Goal: Task Accomplishment & Management: Use online tool/utility

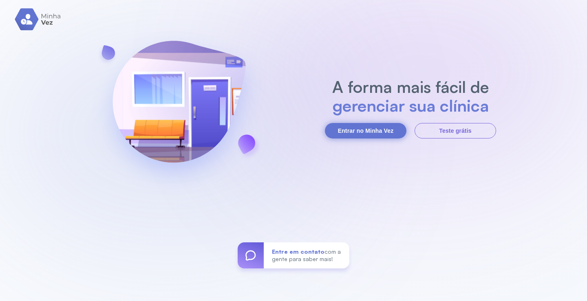
click at [382, 135] on button "Entrar no Minha Vez" at bounding box center [366, 131] width 82 height 16
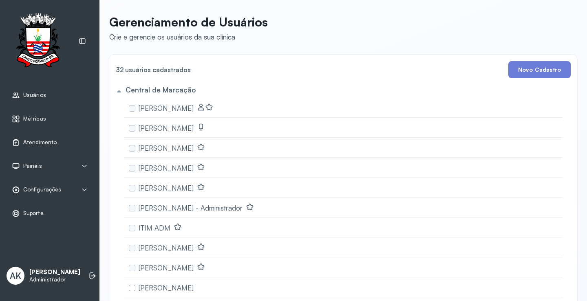
click at [44, 145] on span "Atendimento" at bounding box center [39, 142] width 33 height 7
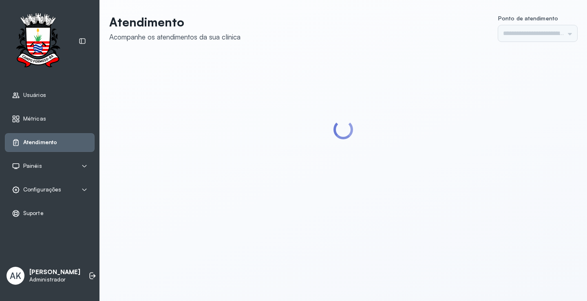
type input "*********"
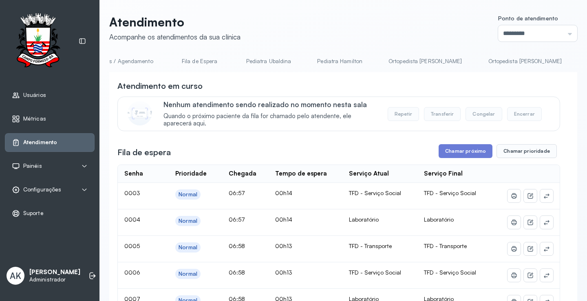
scroll to position [0, 1500]
click at [512, 63] on link "Laboratório" at bounding box center [540, 61] width 57 height 13
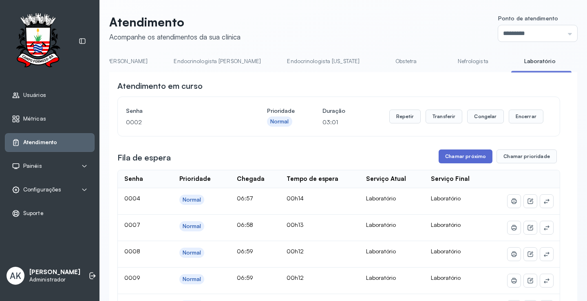
click at [470, 162] on button "Chamar próximo" at bounding box center [466, 157] width 54 height 14
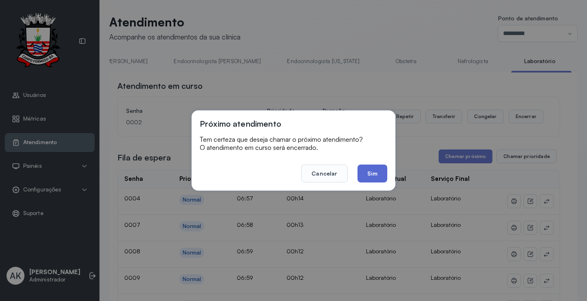
click at [378, 175] on button "Sim" at bounding box center [373, 174] width 30 height 18
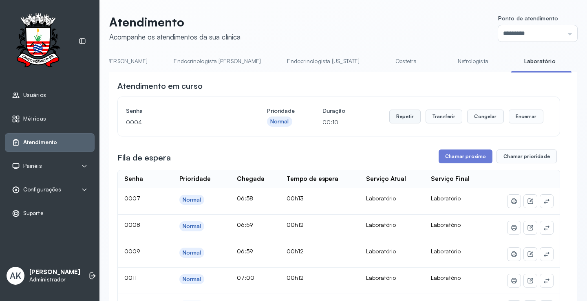
click at [405, 115] on button "Repetir" at bounding box center [405, 117] width 31 height 14
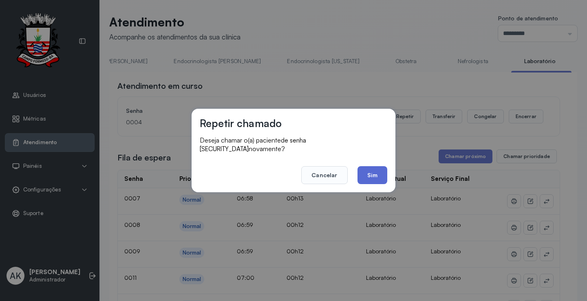
click at [367, 172] on button "Sim" at bounding box center [373, 175] width 30 height 18
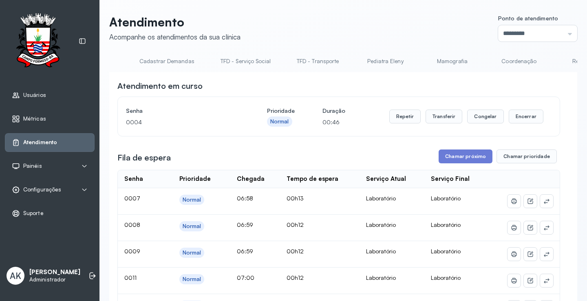
scroll to position [0, 0]
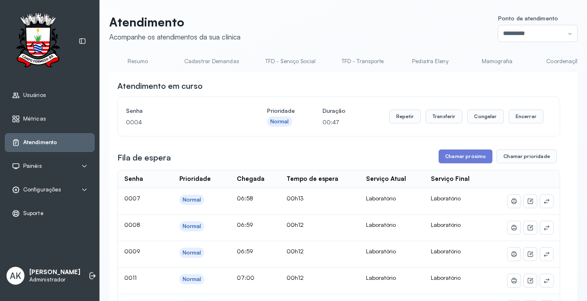
click at [129, 57] on link "Resumo" at bounding box center [137, 61] width 57 height 13
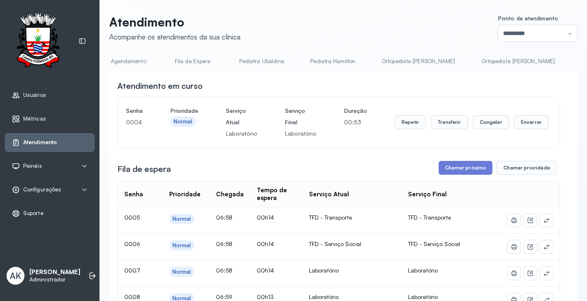
scroll to position [0, 1500]
click at [512, 62] on link "Laboratório" at bounding box center [540, 61] width 57 height 13
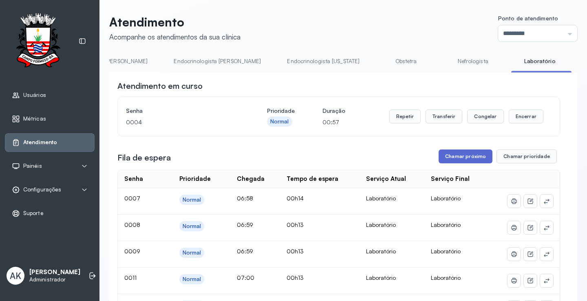
click at [469, 159] on button "Chamar próximo" at bounding box center [466, 157] width 54 height 14
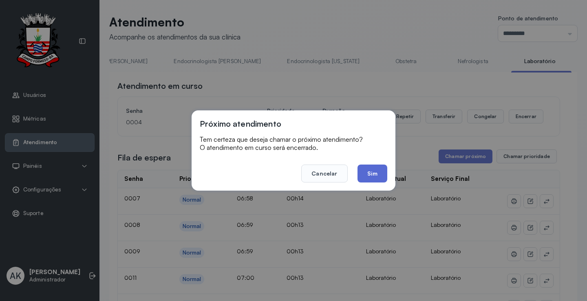
click at [368, 168] on button "Sim" at bounding box center [373, 174] width 30 height 18
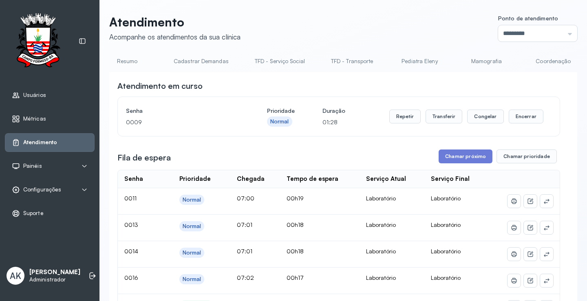
scroll to position [0, 0]
click at [139, 64] on link "Resumo" at bounding box center [137, 61] width 57 height 13
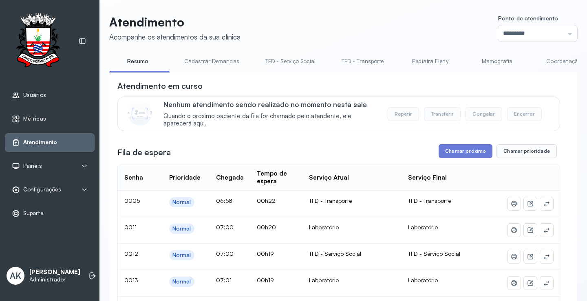
scroll to position [0, 1500]
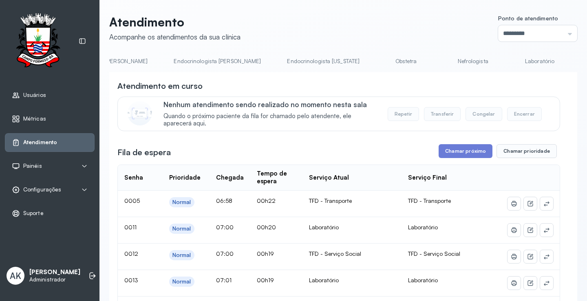
click at [512, 63] on link "Laboratório" at bounding box center [540, 61] width 57 height 13
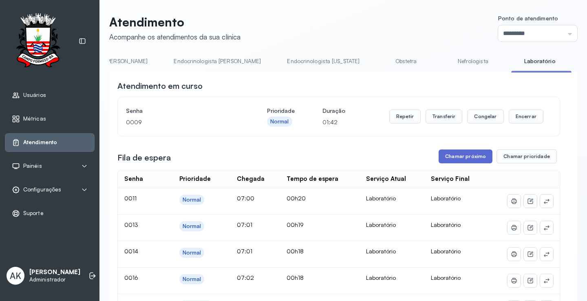
click at [471, 163] on button "Chamar próximo" at bounding box center [466, 157] width 54 height 14
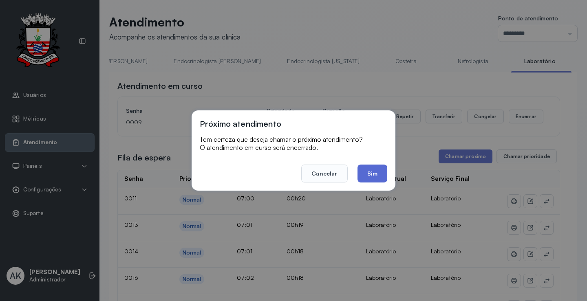
click at [370, 178] on button "Sim" at bounding box center [373, 174] width 30 height 18
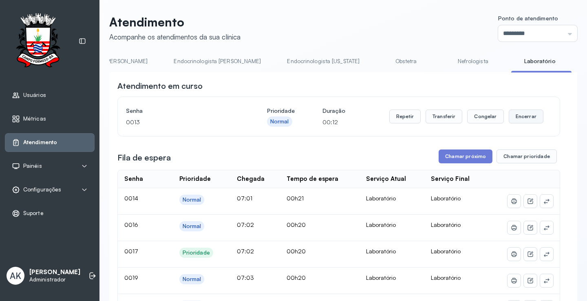
click at [527, 121] on button "Encerrar" at bounding box center [526, 117] width 35 height 14
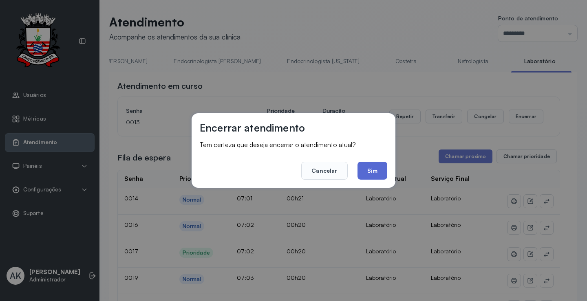
click at [369, 176] on button "Sim" at bounding box center [373, 171] width 30 height 18
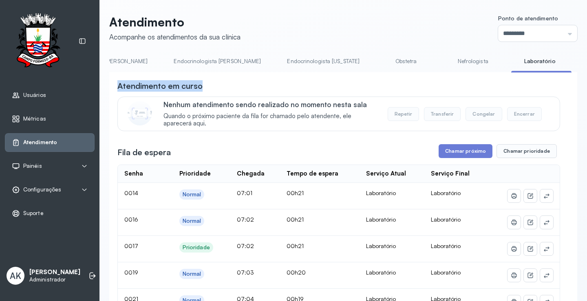
drag, startPoint x: 472, startPoint y: 72, endPoint x: 209, endPoint y: 69, distance: 263.1
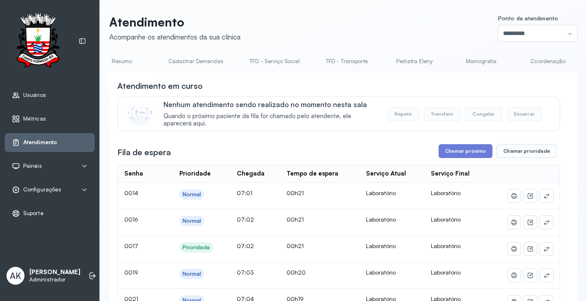
scroll to position [0, 0]
click at [134, 62] on link "Resumo" at bounding box center [137, 61] width 57 height 13
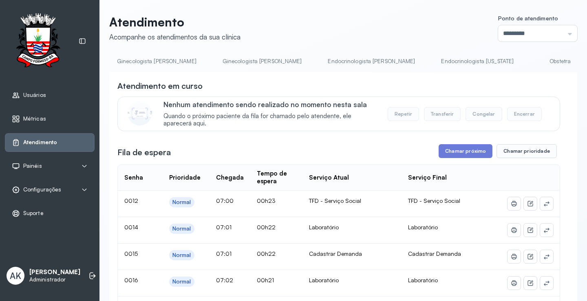
scroll to position [0, 1500]
click at [512, 59] on link "Laboratório" at bounding box center [540, 61] width 57 height 13
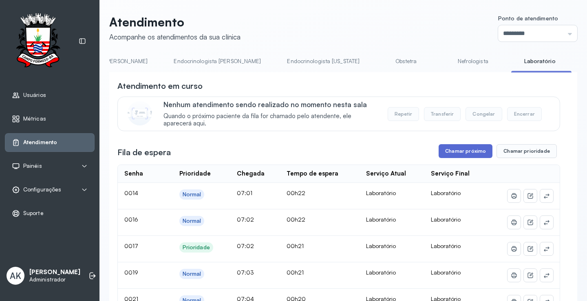
click at [466, 158] on button "Chamar próximo" at bounding box center [466, 151] width 54 height 14
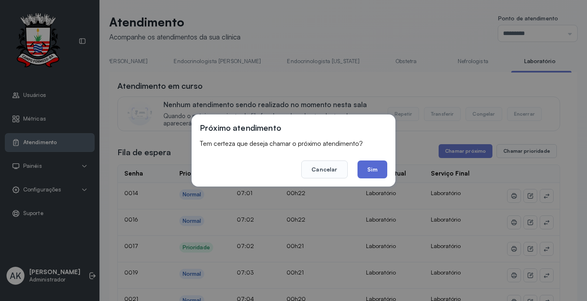
click at [383, 174] on button "Sim" at bounding box center [373, 170] width 30 height 18
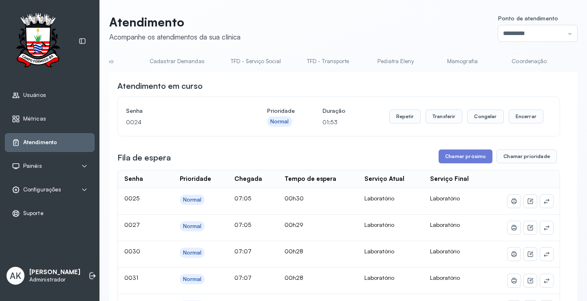
scroll to position [0, 0]
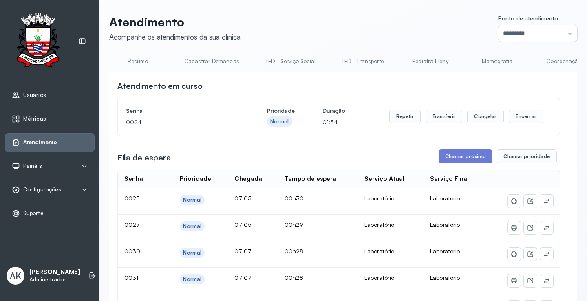
click at [125, 64] on link "Resumo" at bounding box center [137, 61] width 57 height 13
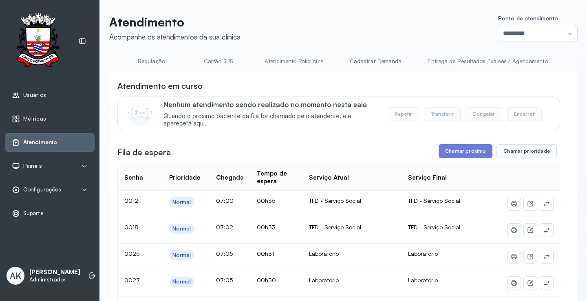
scroll to position [0, 1500]
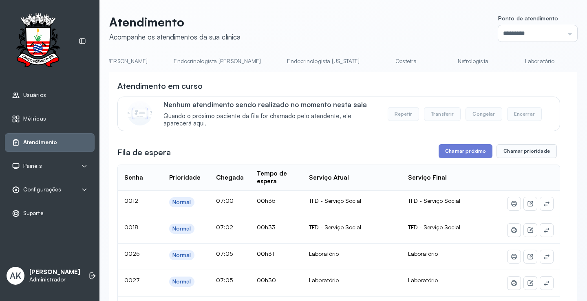
click at [512, 60] on link "Laboratório" at bounding box center [540, 61] width 57 height 13
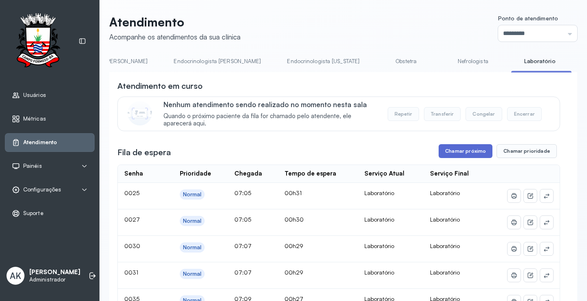
click at [448, 151] on button "Chamar próximo" at bounding box center [466, 151] width 54 height 14
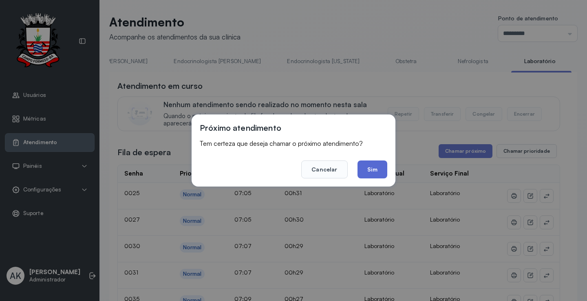
click at [381, 165] on button "Sim" at bounding box center [373, 170] width 30 height 18
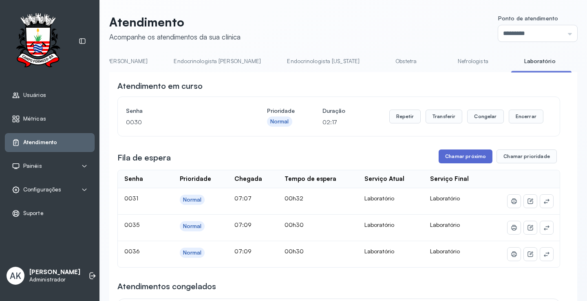
click at [448, 153] on button "Chamar próximo" at bounding box center [466, 157] width 54 height 14
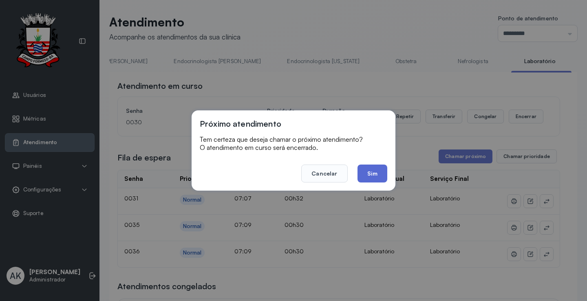
click at [372, 171] on button "Sim" at bounding box center [373, 174] width 30 height 18
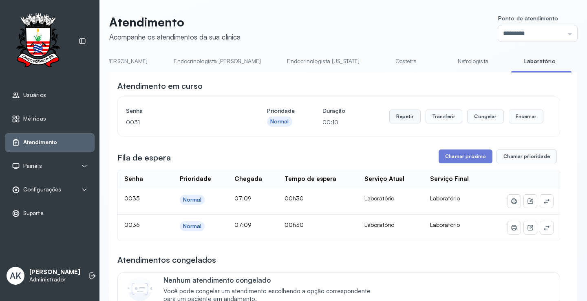
click at [398, 120] on button "Repetir" at bounding box center [405, 117] width 31 height 14
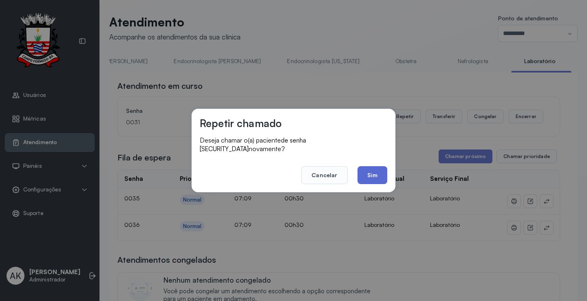
click at [370, 168] on button "Sim" at bounding box center [373, 175] width 30 height 18
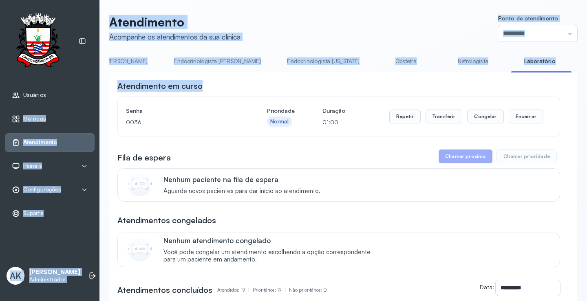
scroll to position [0, 1125]
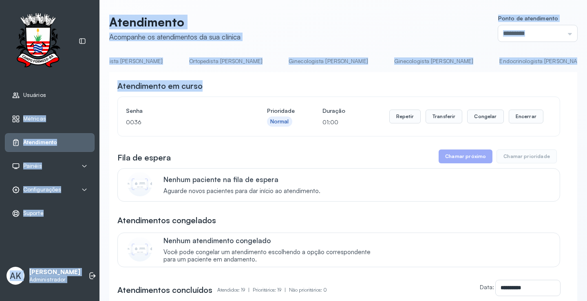
drag, startPoint x: 482, startPoint y: 75, endPoint x: 171, endPoint y: 70, distance: 311.3
click at [66, 70] on div "Usuários Métricas Atendimento Painéis Totem Tv Configurações Geral Fluxo de ate…" at bounding box center [293, 150] width 587 height 301
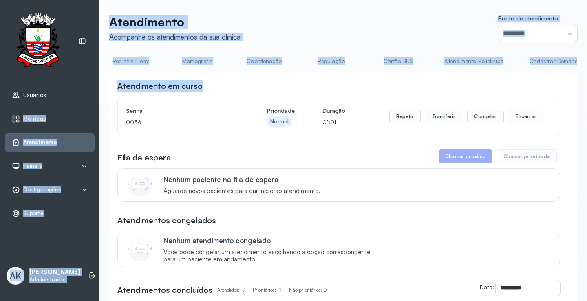
scroll to position [0, 0]
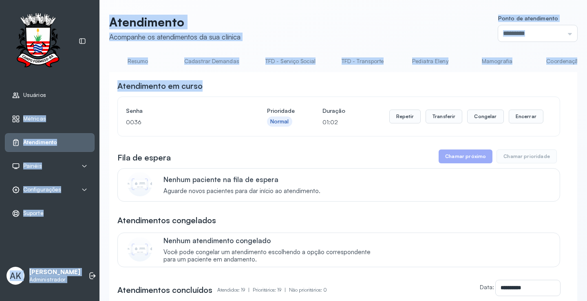
click at [142, 66] on link "Resumo" at bounding box center [137, 61] width 57 height 13
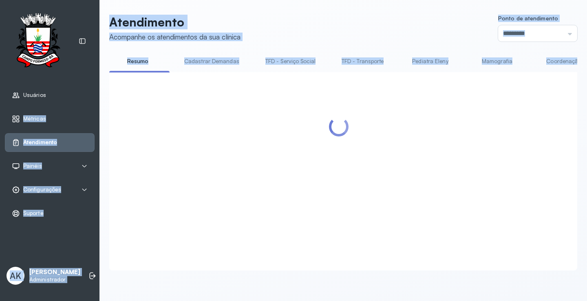
click at [352, 46] on div "Atendimento Acompanhe os atendimentos da sua clínica Ponto de atendimento *****…" at bounding box center [343, 143] width 468 height 256
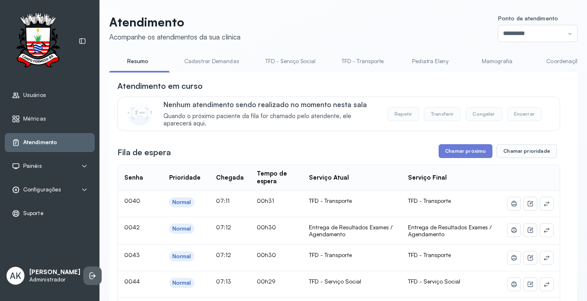
click at [84, 271] on li at bounding box center [93, 276] width 18 height 18
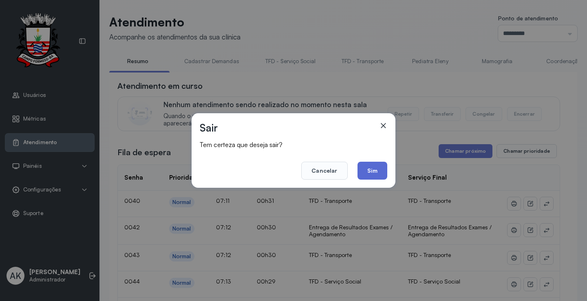
click at [365, 172] on button "Sim" at bounding box center [373, 171] width 30 height 18
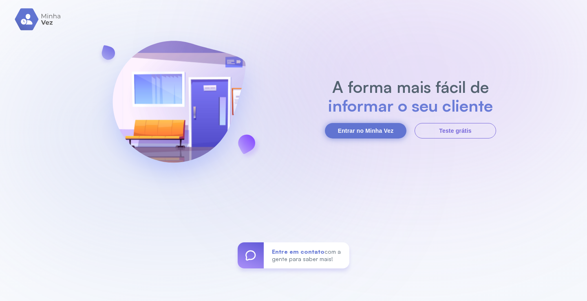
click at [383, 135] on button "Entrar no Minha Vez" at bounding box center [366, 131] width 82 height 16
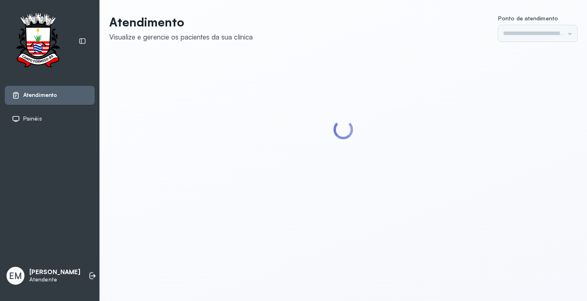
type input "*********"
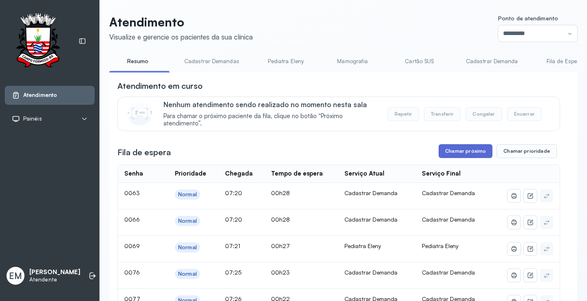
click at [453, 155] on button "Chamar próximo" at bounding box center [466, 151] width 54 height 14
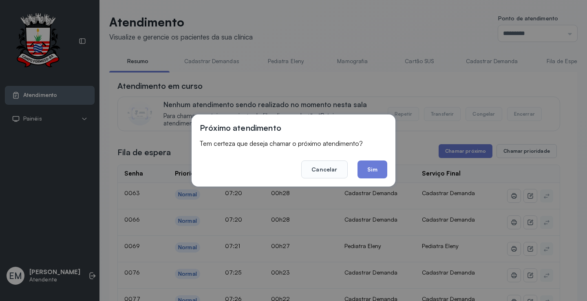
drag, startPoint x: 327, startPoint y: 169, endPoint x: 397, endPoint y: 85, distance: 109.5
click at [333, 166] on button "Cancelar" at bounding box center [324, 170] width 46 height 18
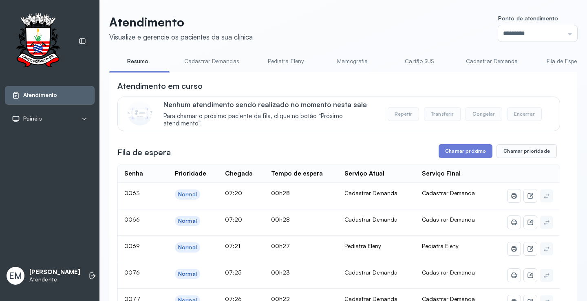
click at [404, 67] on link "Cartão SUS" at bounding box center [419, 61] width 57 height 13
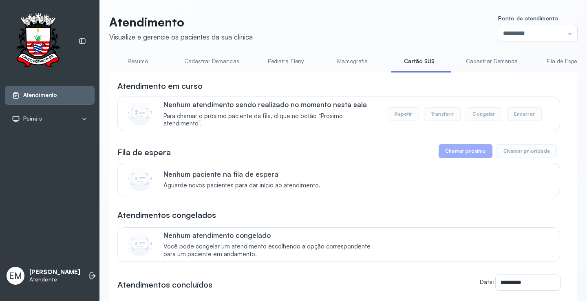
click at [129, 60] on link "Resumo" at bounding box center [137, 61] width 57 height 13
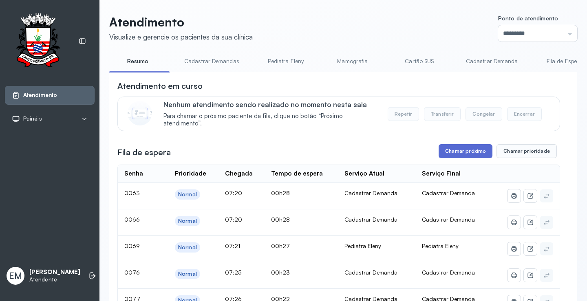
click at [455, 151] on button "Chamar próximo" at bounding box center [466, 151] width 54 height 14
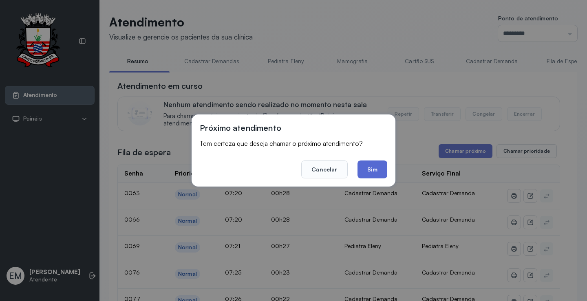
click at [361, 172] on button "Sim" at bounding box center [373, 170] width 30 height 18
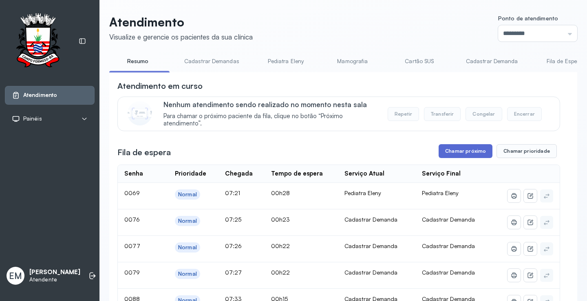
click at [462, 156] on button "Chamar próximo" at bounding box center [466, 151] width 54 height 14
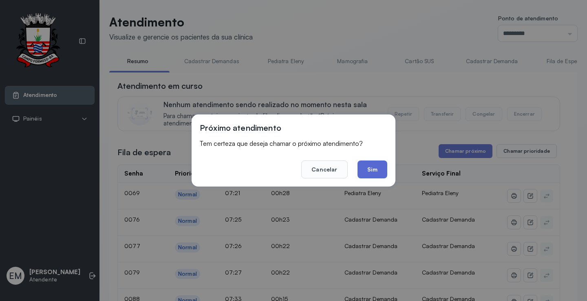
click at [373, 168] on button "Sim" at bounding box center [373, 170] width 30 height 18
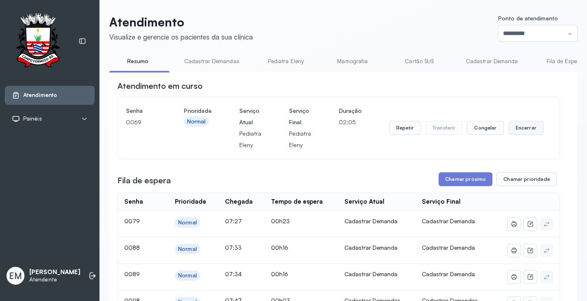
click at [522, 127] on button "Encerrar" at bounding box center [526, 128] width 35 height 14
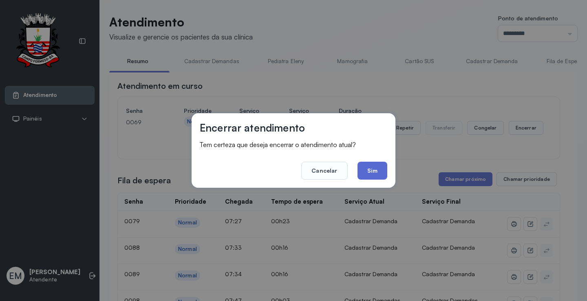
click at [379, 175] on button "Sim" at bounding box center [373, 171] width 30 height 18
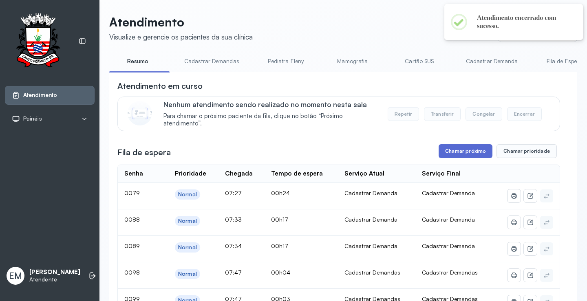
click at [464, 152] on button "Chamar próximo" at bounding box center [466, 151] width 54 height 14
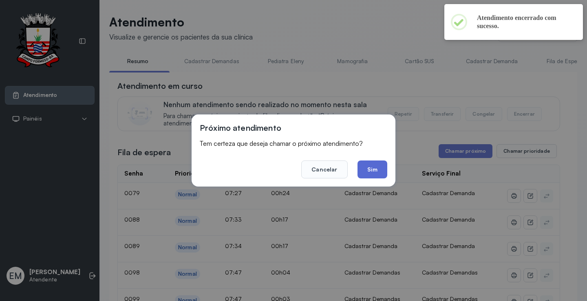
click at [381, 176] on button "Sim" at bounding box center [373, 170] width 30 height 18
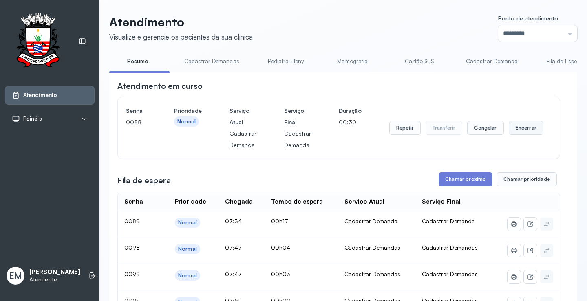
click at [521, 131] on button "Encerrar" at bounding box center [526, 128] width 35 height 14
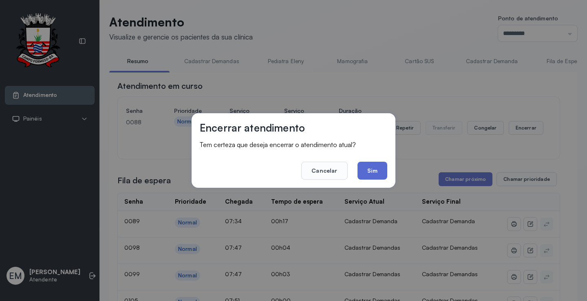
click at [371, 171] on button "Sim" at bounding box center [373, 171] width 30 height 18
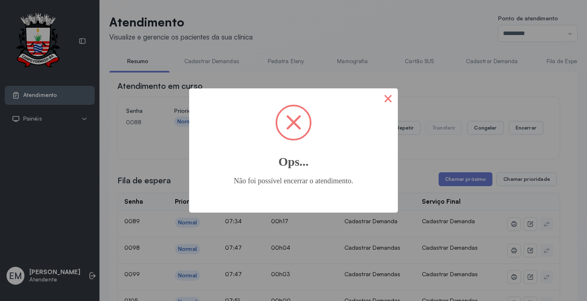
click at [393, 95] on button "×" at bounding box center [389, 99] width 20 height 20
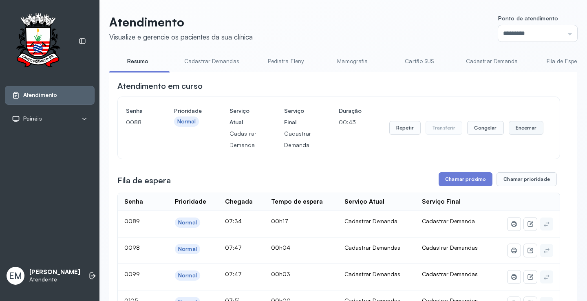
click at [518, 134] on button "Encerrar" at bounding box center [526, 128] width 35 height 14
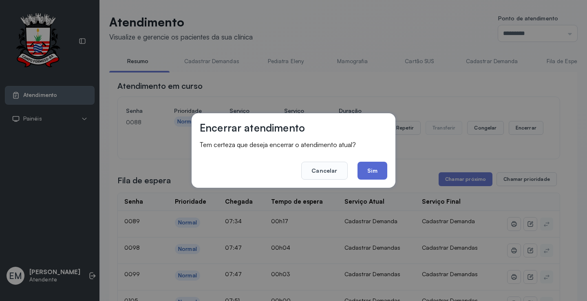
click at [381, 172] on button "Sim" at bounding box center [373, 171] width 30 height 18
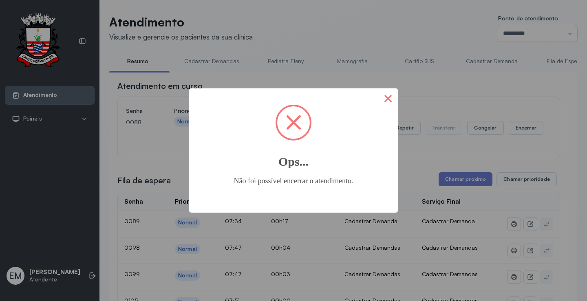
click at [386, 92] on button "×" at bounding box center [389, 99] width 20 height 20
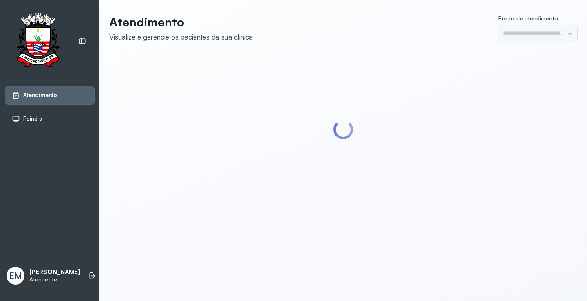
type input "*********"
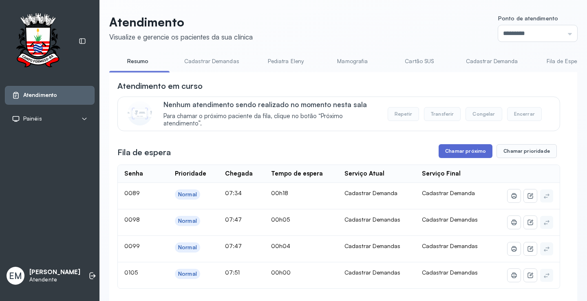
click at [460, 153] on button "Chamar próximo" at bounding box center [466, 151] width 54 height 14
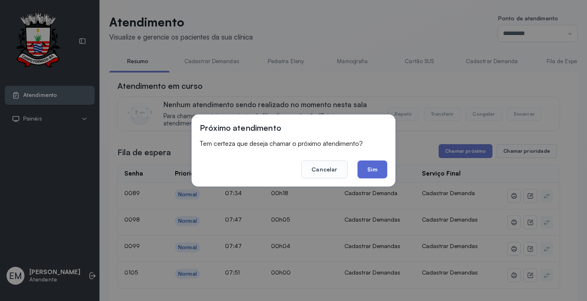
click at [373, 166] on button "Sim" at bounding box center [373, 170] width 30 height 18
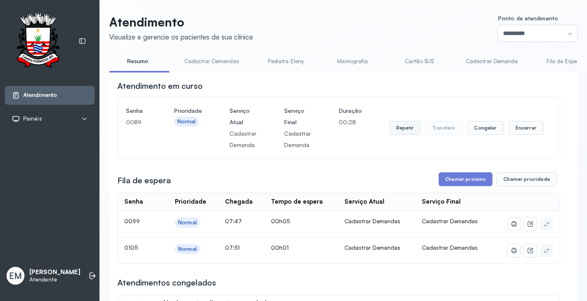
click at [406, 133] on button "Repetir" at bounding box center [405, 128] width 31 height 14
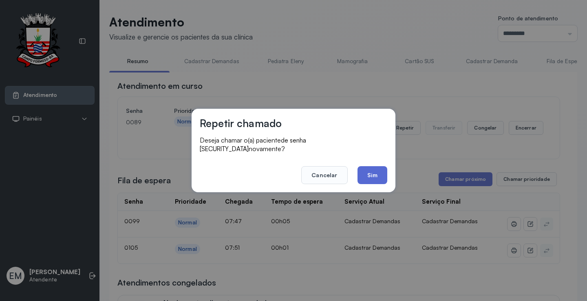
click at [373, 174] on button "Sim" at bounding box center [373, 175] width 30 height 18
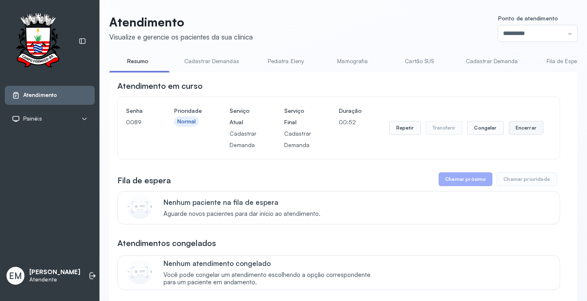
click at [531, 126] on button "Encerrar" at bounding box center [526, 128] width 35 height 14
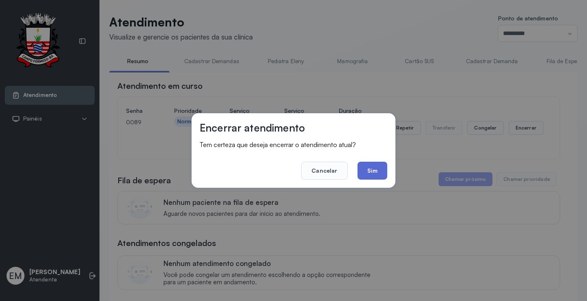
click at [369, 169] on button "Sim" at bounding box center [373, 171] width 30 height 18
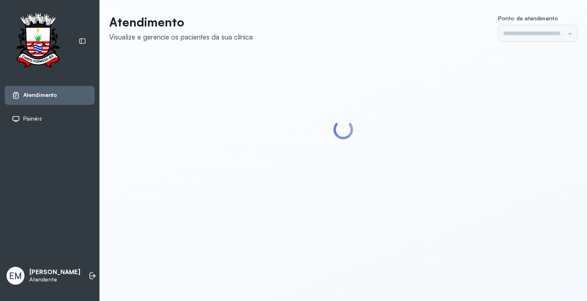
type input "*********"
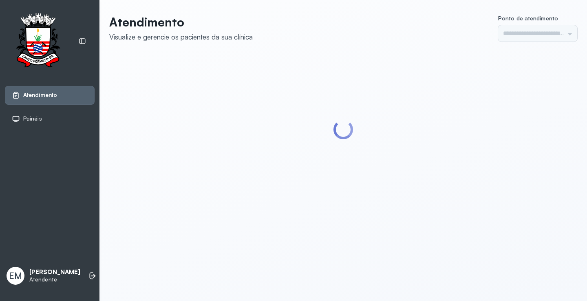
type input "*********"
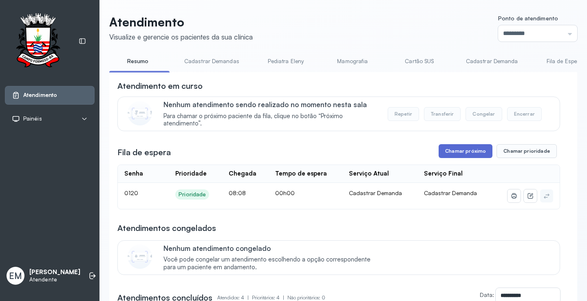
click at [473, 154] on button "Chamar próximo" at bounding box center [466, 151] width 54 height 14
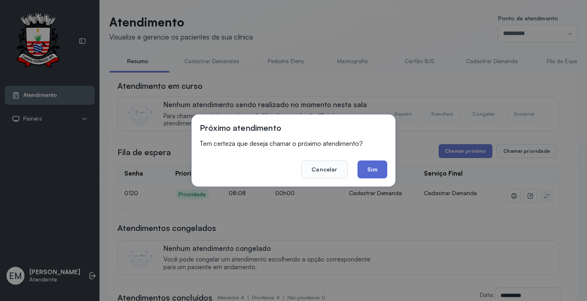
click at [375, 169] on button "Sim" at bounding box center [373, 170] width 30 height 18
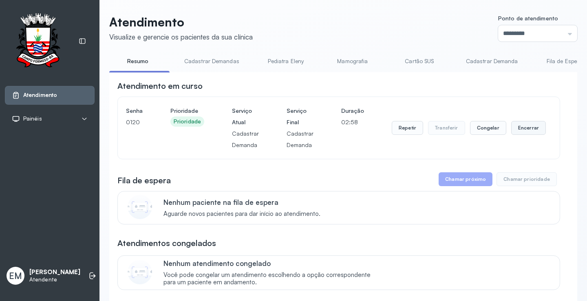
click at [516, 131] on button "Encerrar" at bounding box center [529, 128] width 35 height 14
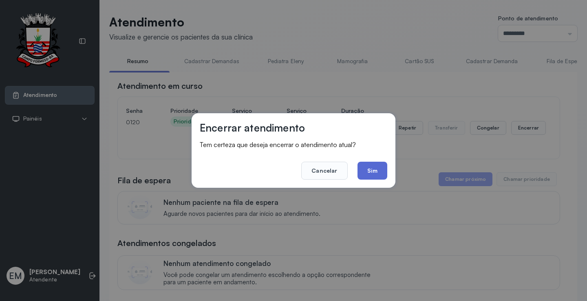
click at [381, 169] on button "Sim" at bounding box center [373, 171] width 30 height 18
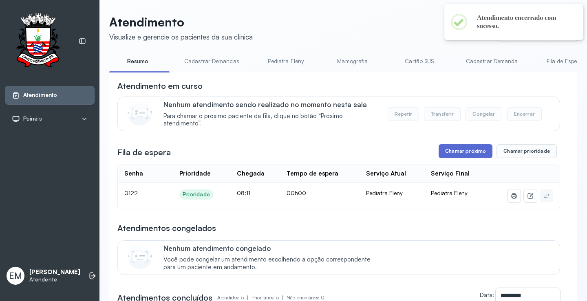
click at [459, 151] on button "Chamar próximo" at bounding box center [466, 151] width 54 height 14
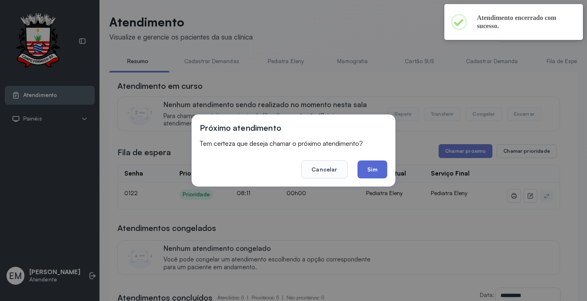
click at [377, 161] on button "Sim" at bounding box center [373, 170] width 30 height 18
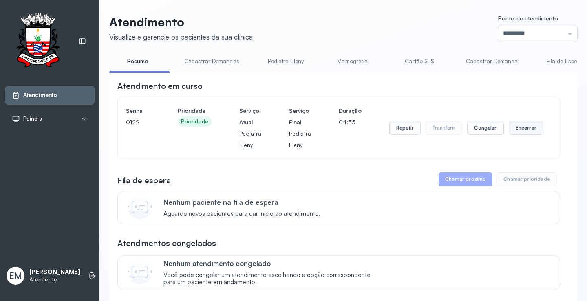
click at [525, 129] on button "Encerrar" at bounding box center [526, 128] width 35 height 14
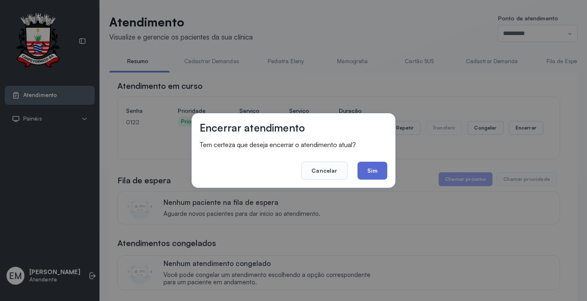
click at [383, 171] on button "Sim" at bounding box center [373, 171] width 30 height 18
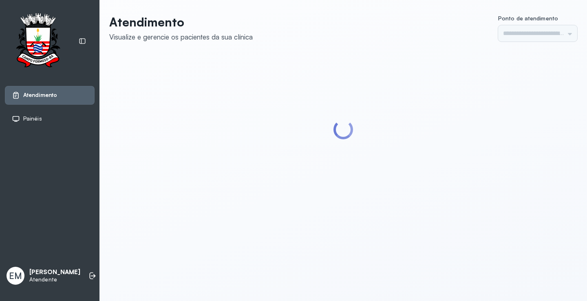
type input "*********"
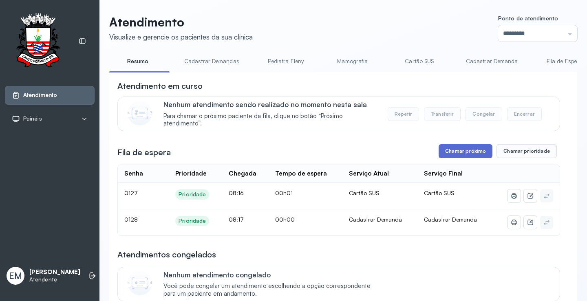
click at [476, 156] on button "Chamar próximo" at bounding box center [466, 151] width 54 height 14
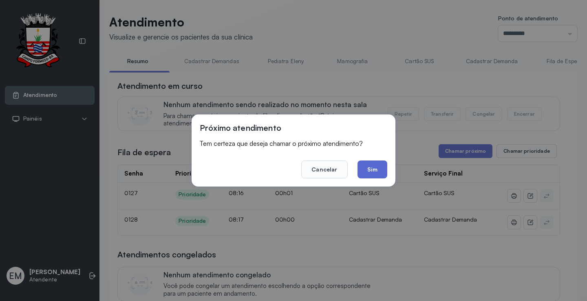
click at [361, 163] on button "Sim" at bounding box center [373, 170] width 30 height 18
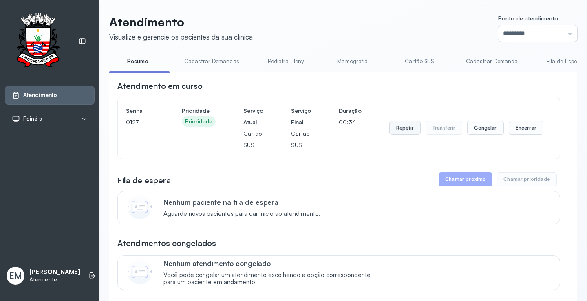
click at [409, 126] on button "Repetir" at bounding box center [405, 128] width 31 height 14
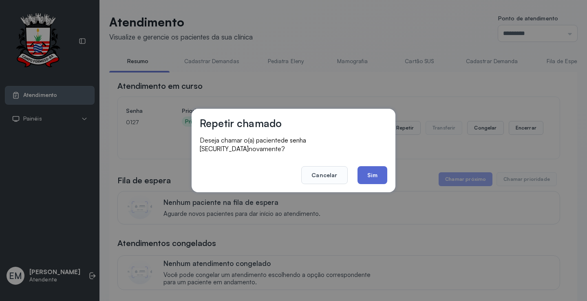
click at [359, 166] on button "Sim" at bounding box center [373, 175] width 30 height 18
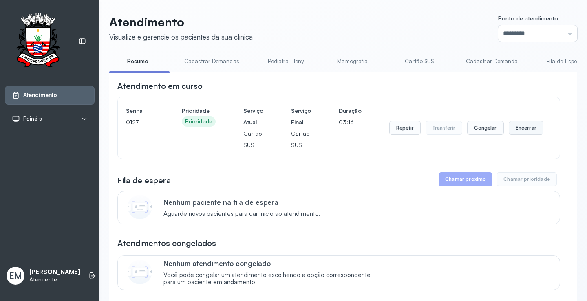
click at [511, 125] on button "Encerrar" at bounding box center [526, 128] width 35 height 14
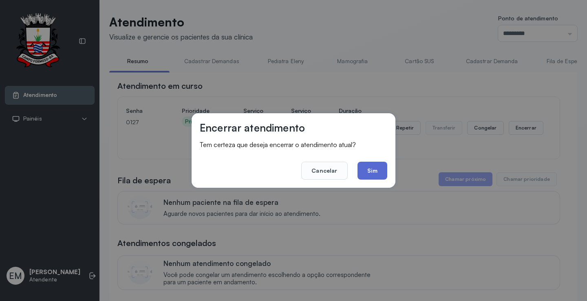
click at [374, 163] on button "Sim" at bounding box center [373, 171] width 30 height 18
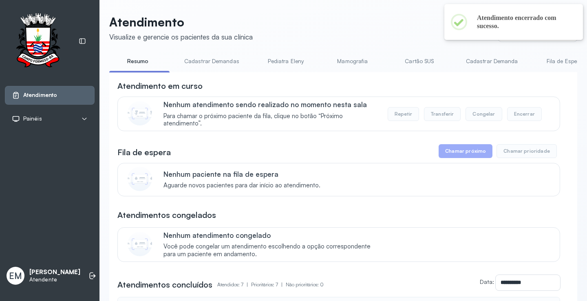
click at [136, 57] on link "Resumo" at bounding box center [137, 61] width 57 height 13
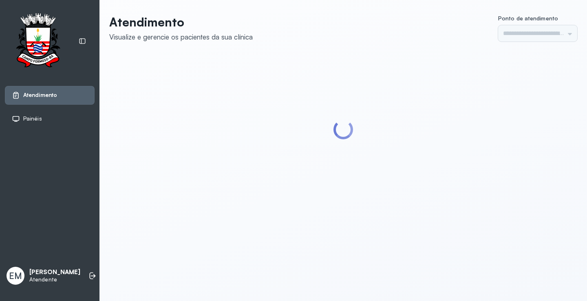
type input "*********"
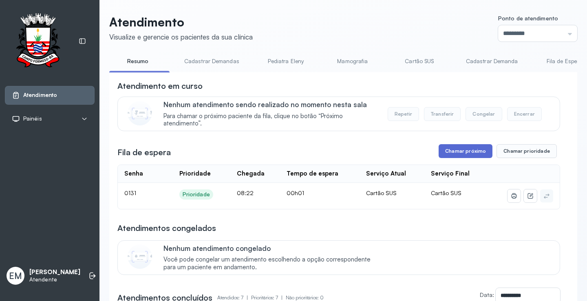
click at [453, 153] on button "Chamar próximo" at bounding box center [466, 151] width 54 height 14
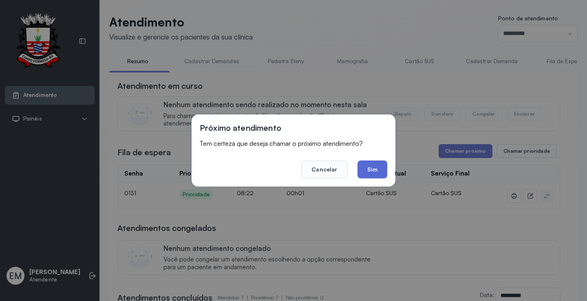
click at [384, 165] on button "Sim" at bounding box center [373, 170] width 30 height 18
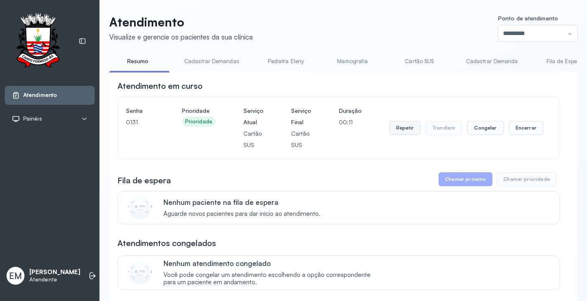
click at [408, 128] on button "Repetir" at bounding box center [405, 128] width 31 height 14
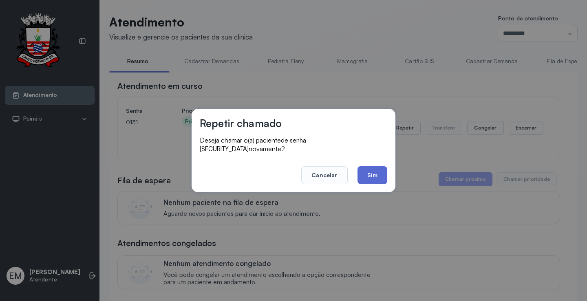
click at [359, 168] on button "Sim" at bounding box center [373, 175] width 30 height 18
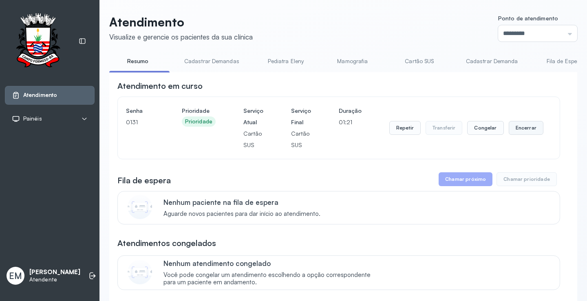
click at [524, 126] on button "Encerrar" at bounding box center [526, 128] width 35 height 14
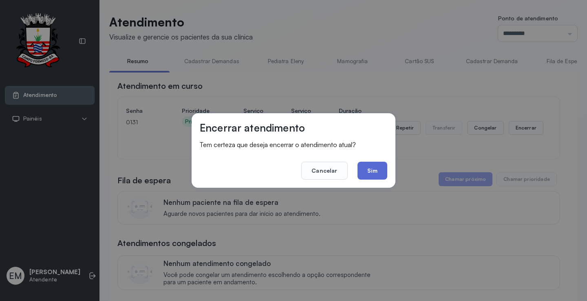
click at [366, 166] on button "Sim" at bounding box center [373, 171] width 30 height 18
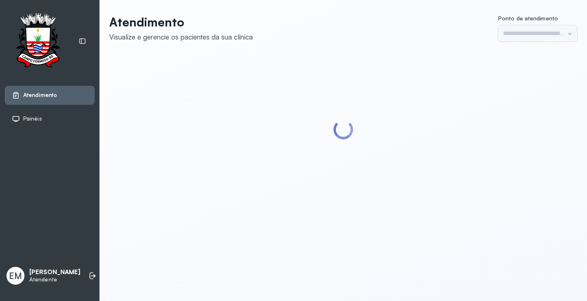
type input "*********"
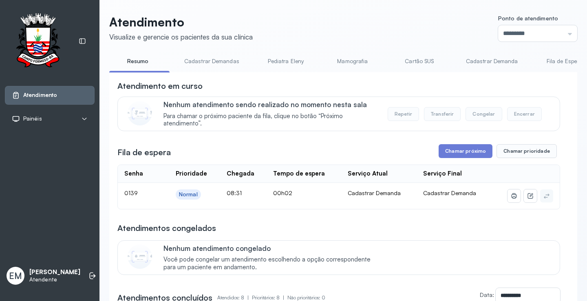
click at [404, 65] on link "Cartão SUS" at bounding box center [419, 61] width 57 height 13
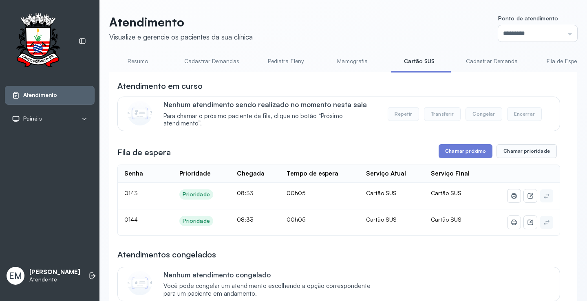
click at [469, 140] on div "**********" at bounding box center [338, 241] width 443 height 322
click at [465, 153] on button "Chamar próximo" at bounding box center [466, 151] width 54 height 14
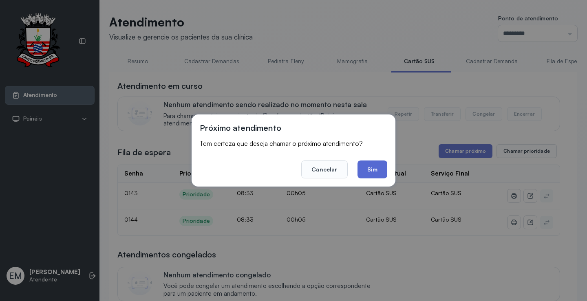
click at [378, 166] on button "Sim" at bounding box center [373, 170] width 30 height 18
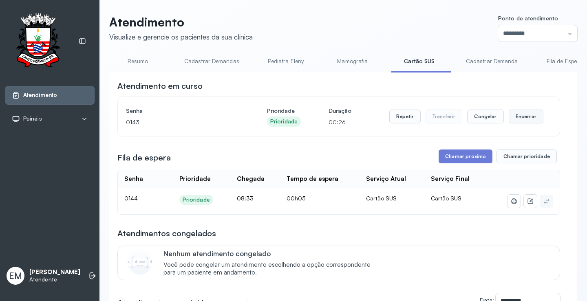
click at [511, 122] on button "Encerrar" at bounding box center [526, 117] width 35 height 14
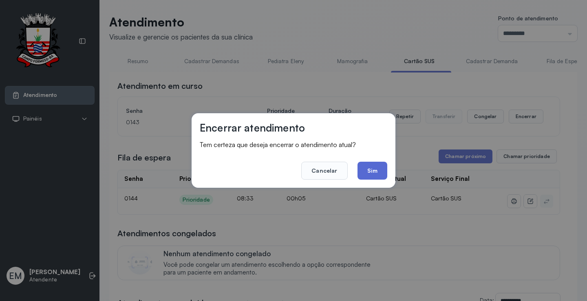
click at [377, 169] on button "Sim" at bounding box center [373, 171] width 30 height 18
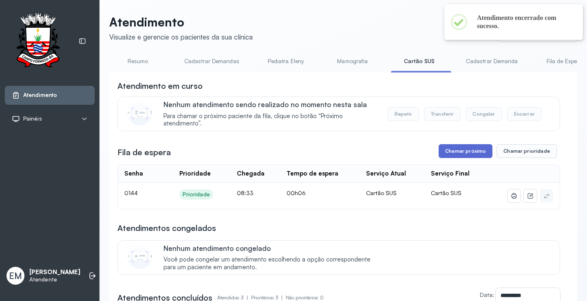
click at [467, 158] on button "Chamar próximo" at bounding box center [466, 151] width 54 height 14
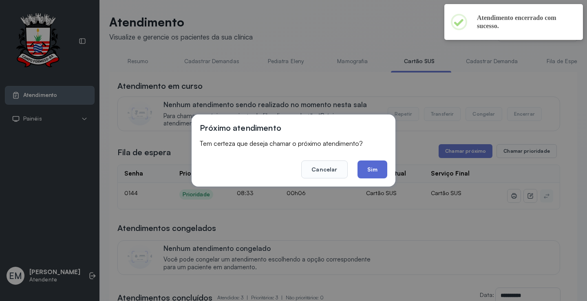
click at [382, 171] on button "Sim" at bounding box center [373, 170] width 30 height 18
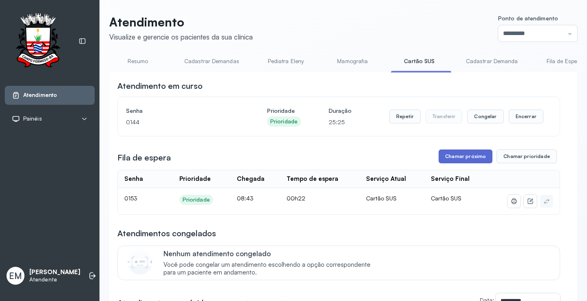
click at [459, 155] on button "Chamar próximo" at bounding box center [466, 157] width 54 height 14
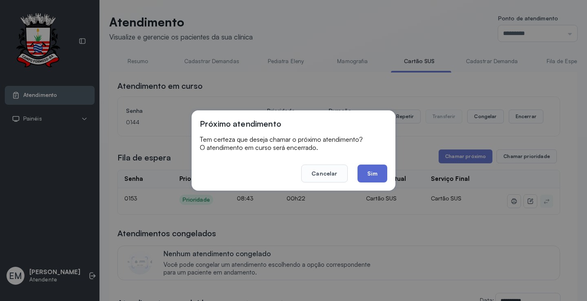
click at [374, 173] on button "Sim" at bounding box center [373, 174] width 30 height 18
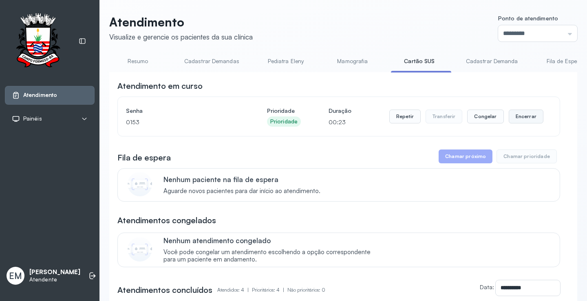
click at [512, 117] on button "Encerrar" at bounding box center [526, 117] width 35 height 14
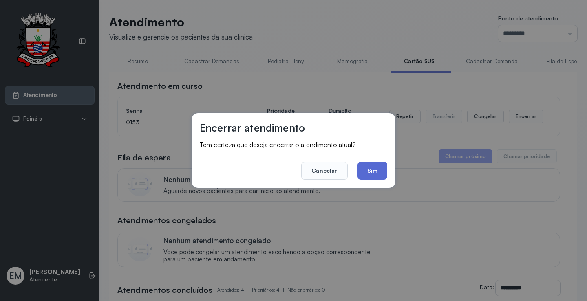
click at [377, 177] on button "Sim" at bounding box center [373, 171] width 30 height 18
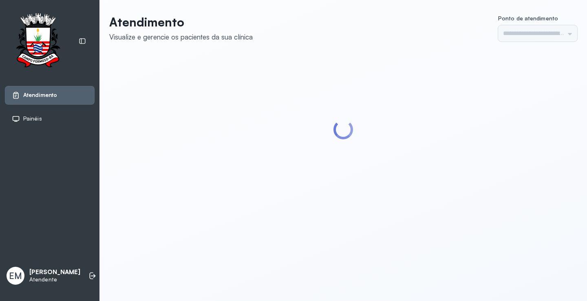
type input "*********"
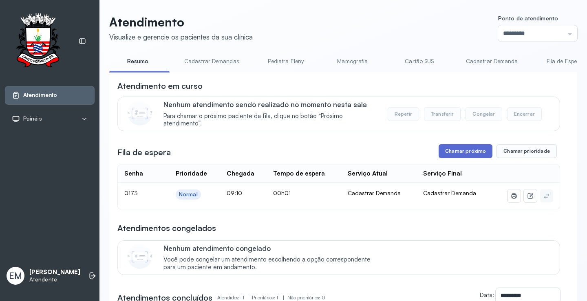
click at [461, 157] on button "Chamar próximo" at bounding box center [466, 151] width 54 height 14
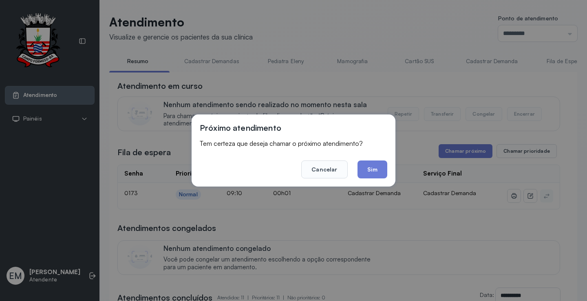
click at [377, 168] on button "Sim" at bounding box center [373, 170] width 30 height 18
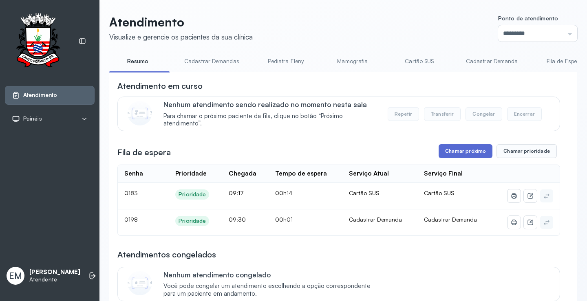
click at [465, 155] on button "Chamar próximo" at bounding box center [466, 151] width 54 height 14
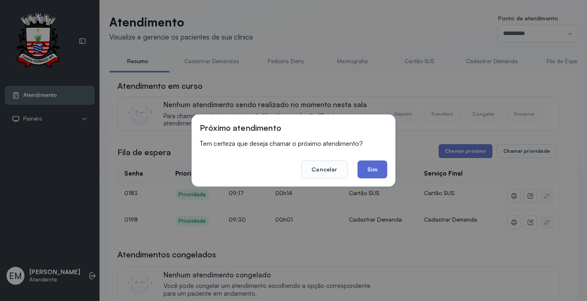
click at [374, 167] on button "Sim" at bounding box center [373, 170] width 30 height 18
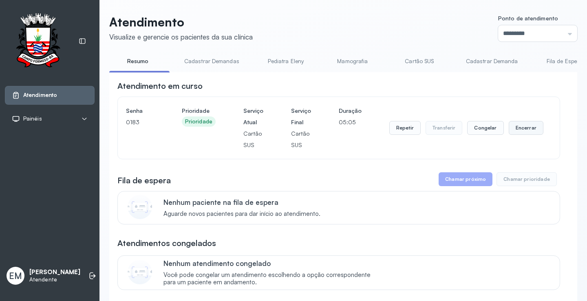
click at [511, 129] on button "Encerrar" at bounding box center [526, 128] width 35 height 14
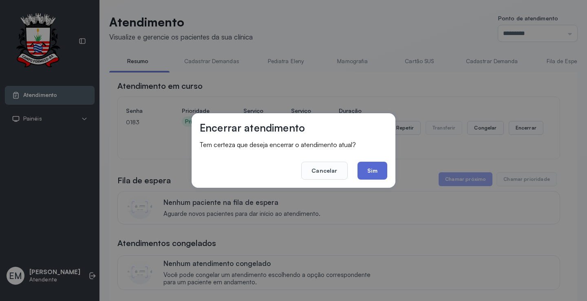
click at [376, 169] on button "Sim" at bounding box center [373, 171] width 30 height 18
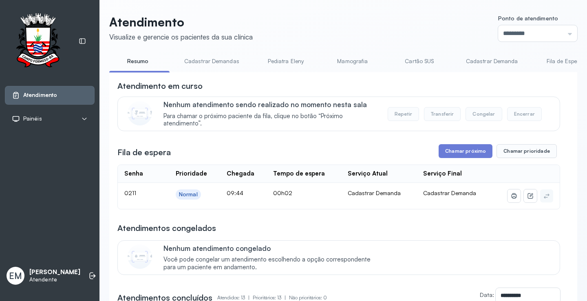
click at [421, 71] on li "Cartão SUS" at bounding box center [421, 64] width 60 height 18
click at [422, 62] on link "Cartão SUS" at bounding box center [419, 61] width 57 height 13
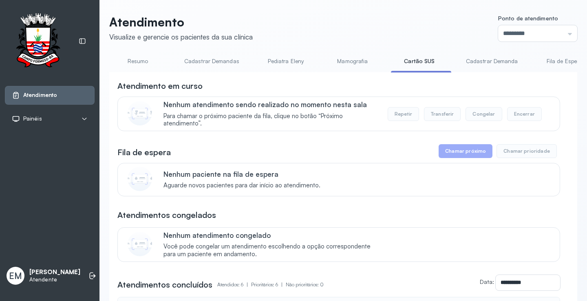
click at [391, 55] on link "Cartão SUS" at bounding box center [419, 61] width 57 height 13
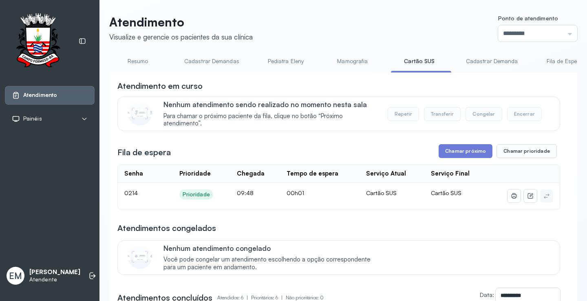
click at [391, 55] on link "Cartão SUS" at bounding box center [419, 61] width 57 height 13
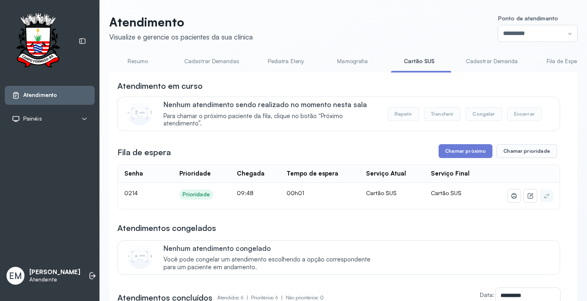
click at [391, 55] on link "Cartão SUS" at bounding box center [419, 61] width 57 height 13
click at [463, 149] on button "Chamar próximo" at bounding box center [466, 151] width 54 height 14
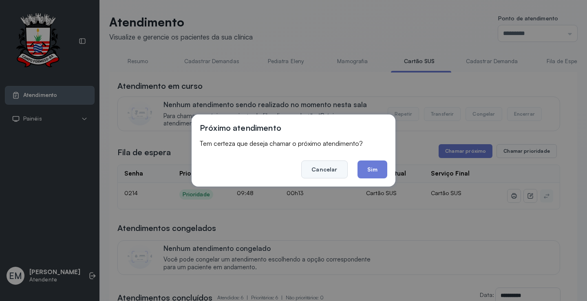
click at [327, 175] on button "Cancelar" at bounding box center [324, 170] width 46 height 18
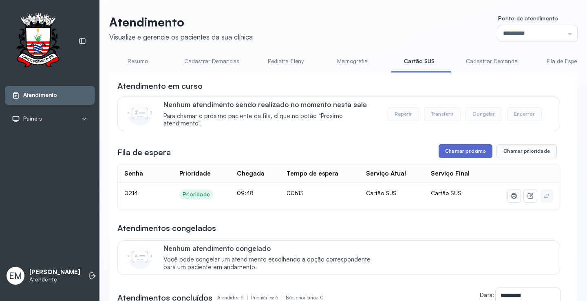
click at [448, 151] on button "Chamar próximo" at bounding box center [466, 151] width 54 height 14
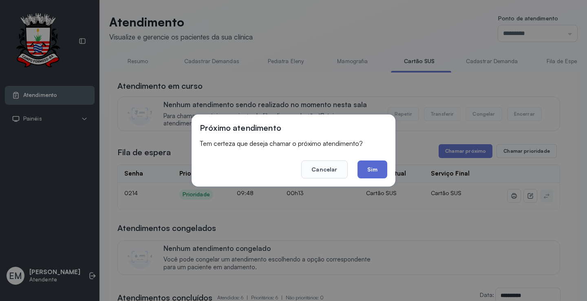
click at [381, 171] on button "Sim" at bounding box center [373, 170] width 30 height 18
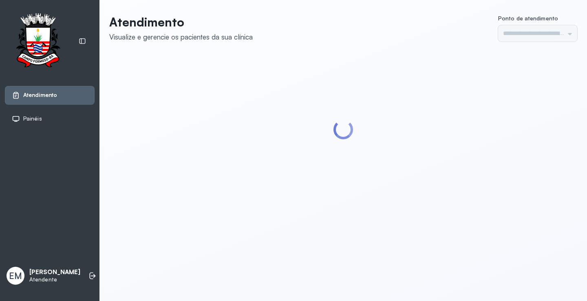
type input "*********"
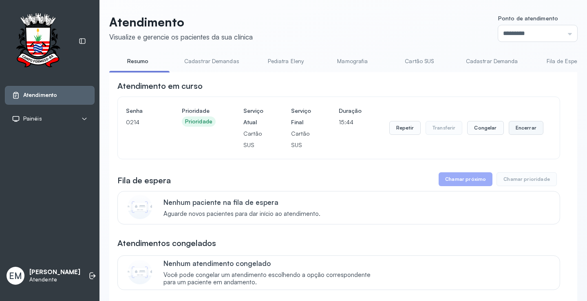
click at [527, 134] on button "Encerrar" at bounding box center [526, 128] width 35 height 14
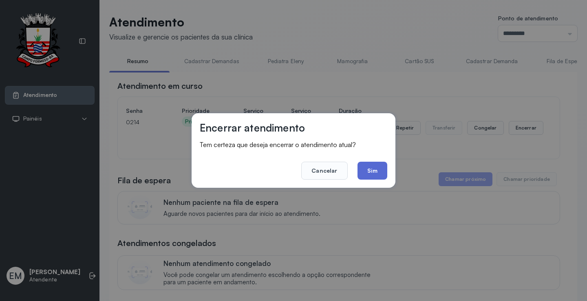
click at [379, 169] on button "Sim" at bounding box center [373, 171] width 30 height 18
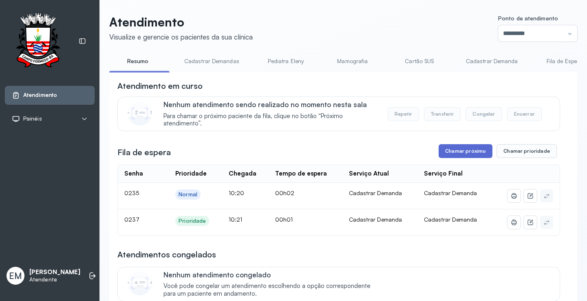
click at [468, 151] on button "Chamar próximo" at bounding box center [466, 151] width 54 height 14
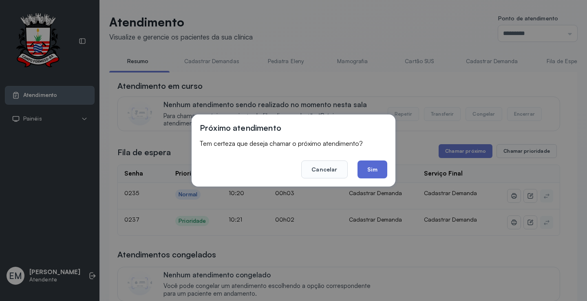
click at [369, 173] on button "Sim" at bounding box center [373, 170] width 30 height 18
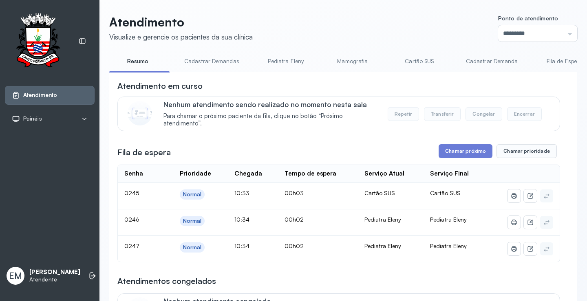
click at [416, 62] on link "Cartão SUS" at bounding box center [419, 61] width 57 height 13
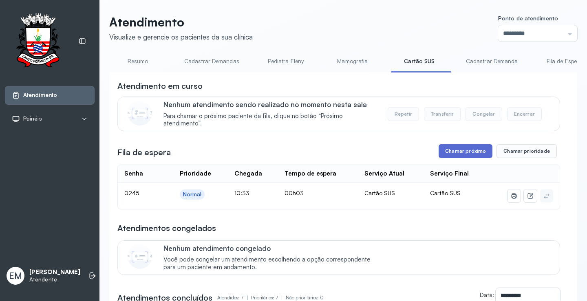
click at [450, 158] on button "Chamar próximo" at bounding box center [466, 151] width 54 height 14
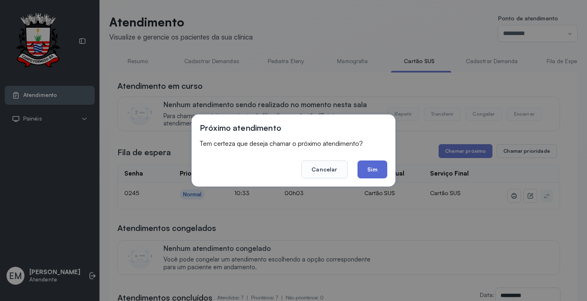
click at [383, 163] on button "Sim" at bounding box center [373, 170] width 30 height 18
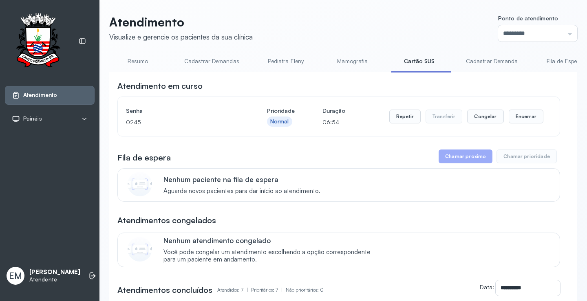
click at [139, 60] on link "Resumo" at bounding box center [137, 61] width 57 height 13
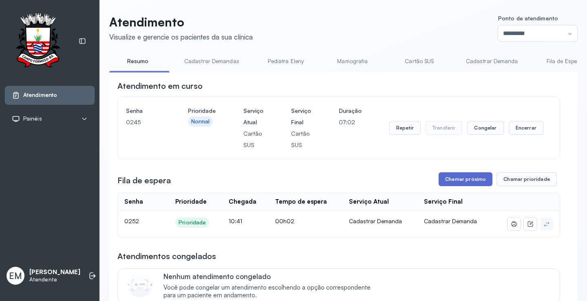
click at [468, 177] on button "Chamar próximo" at bounding box center [466, 180] width 54 height 14
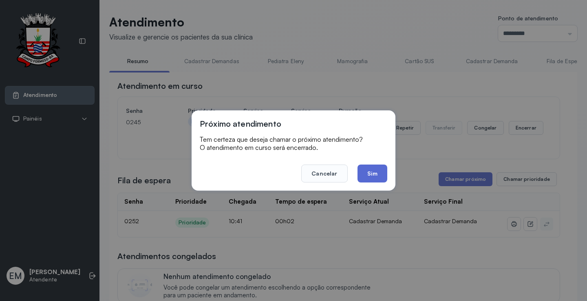
click at [374, 175] on button "Sim" at bounding box center [373, 174] width 30 height 18
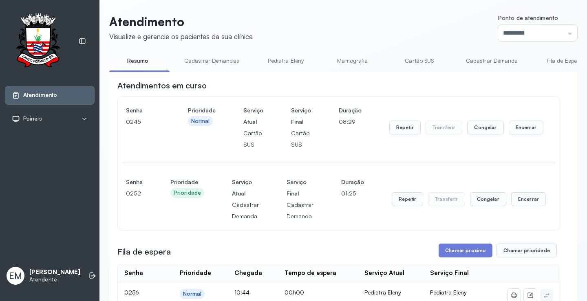
scroll to position [163, 0]
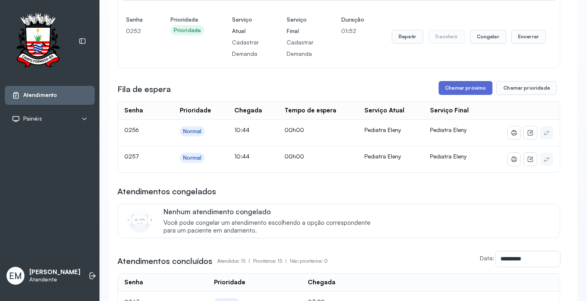
click at [481, 87] on button "Chamar próximo" at bounding box center [466, 88] width 54 height 14
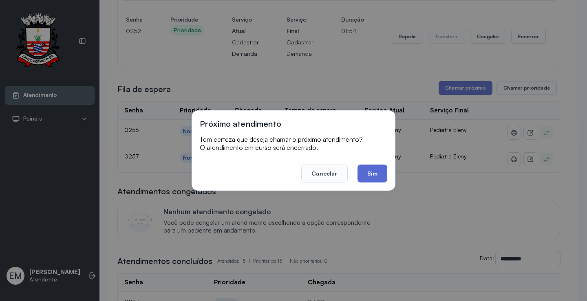
click at [379, 172] on button "Sim" at bounding box center [373, 174] width 30 height 18
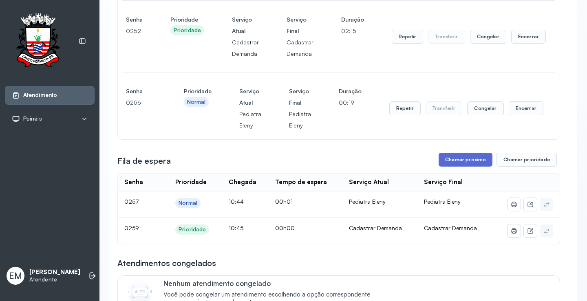
click at [463, 163] on button "Chamar próximo" at bounding box center [466, 160] width 54 height 14
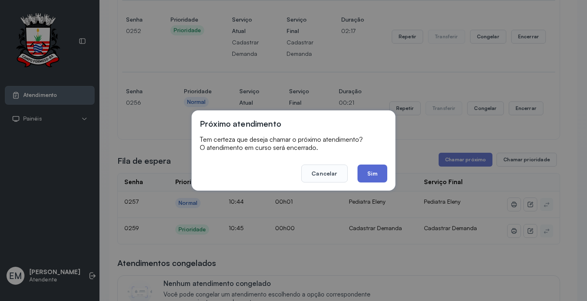
click at [368, 171] on button "Sim" at bounding box center [373, 174] width 30 height 18
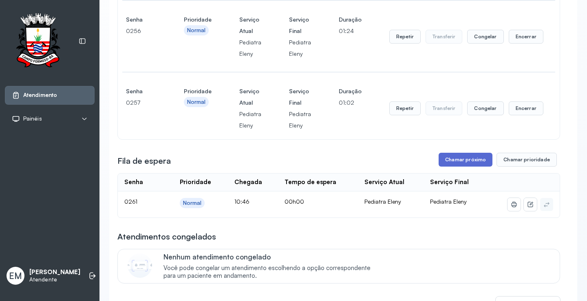
click at [469, 162] on button "Chamar próximo" at bounding box center [466, 160] width 54 height 14
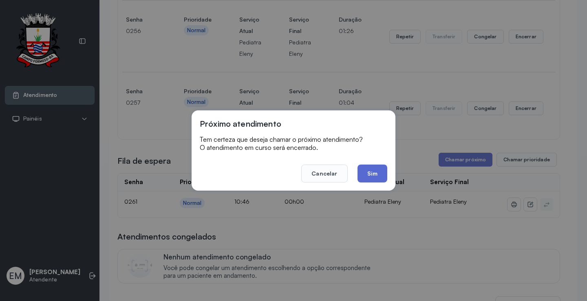
click at [376, 175] on button "Sim" at bounding box center [373, 174] width 30 height 18
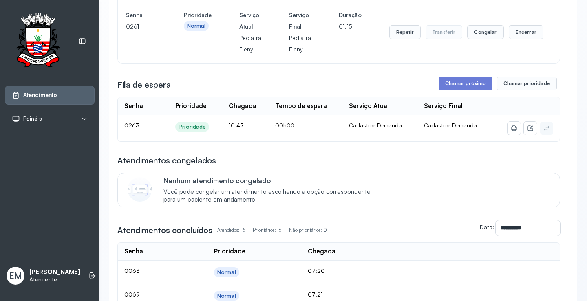
scroll to position [326, 0]
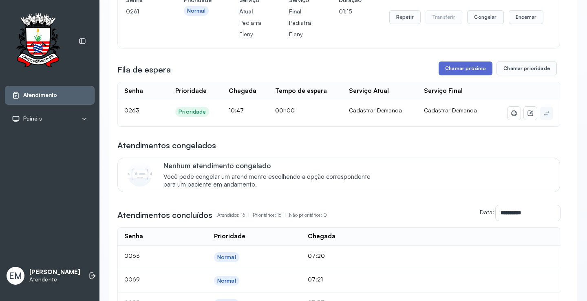
click at [474, 72] on button "Chamar próximo" at bounding box center [466, 69] width 54 height 14
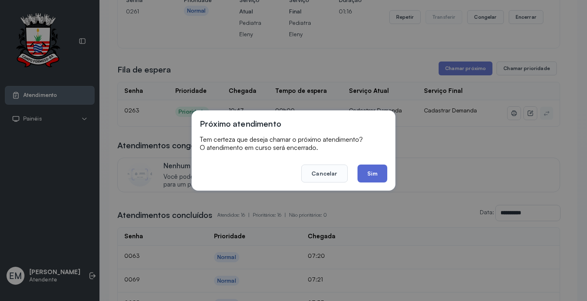
click at [383, 173] on button "Sim" at bounding box center [373, 174] width 30 height 18
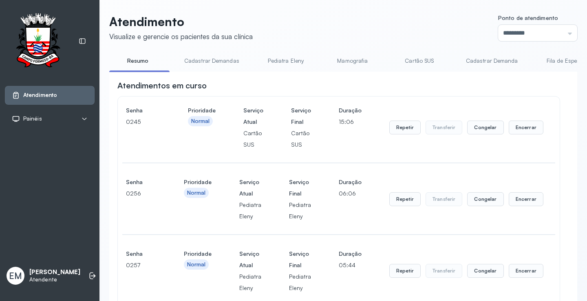
scroll to position [286, 0]
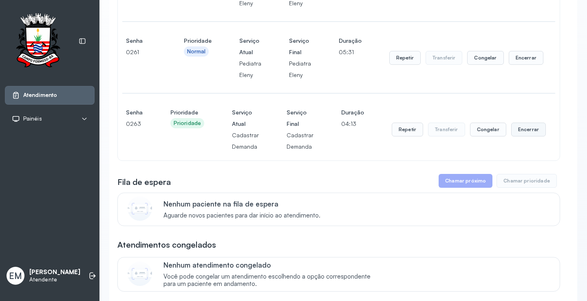
click at [519, 130] on button "Encerrar" at bounding box center [529, 130] width 35 height 14
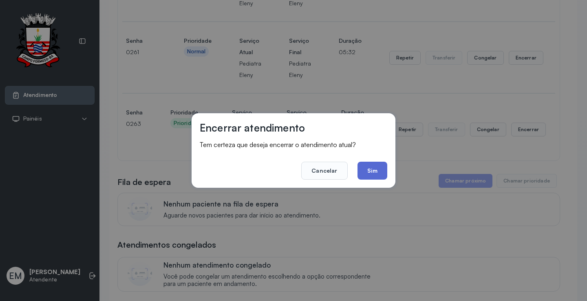
click at [376, 171] on button "Sim" at bounding box center [373, 171] width 30 height 18
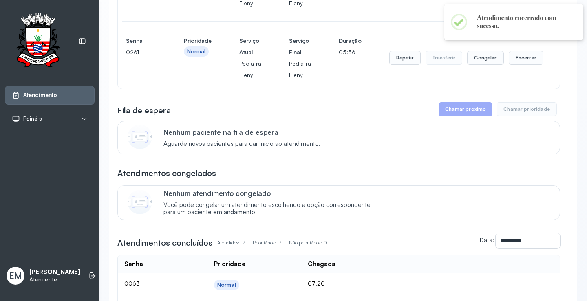
scroll to position [204, 0]
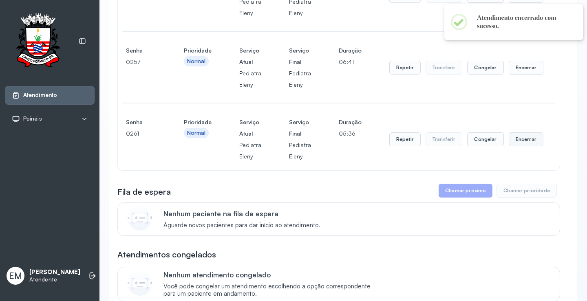
click at [530, 140] on button "Encerrar" at bounding box center [526, 140] width 35 height 14
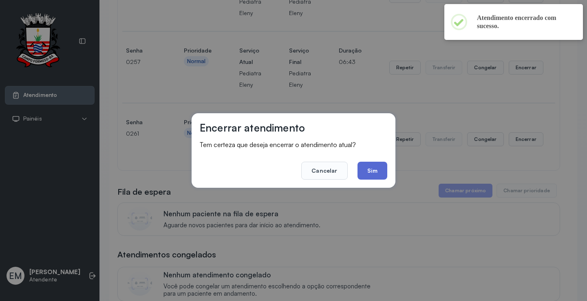
click at [374, 171] on button "Sim" at bounding box center [373, 171] width 30 height 18
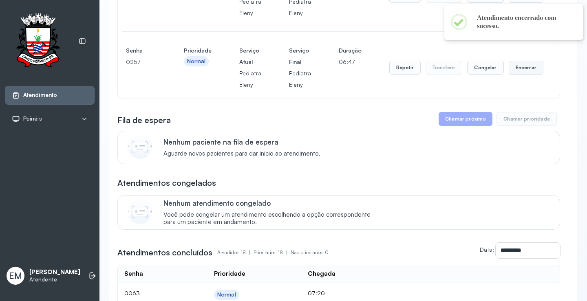
click at [517, 69] on button "Encerrar" at bounding box center [526, 68] width 35 height 14
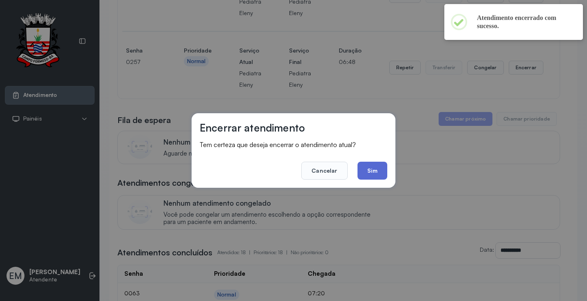
click at [381, 168] on button "Sim" at bounding box center [373, 171] width 30 height 18
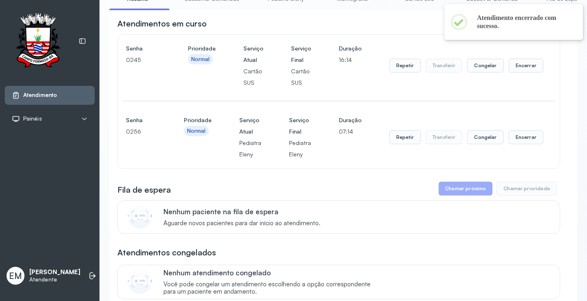
scroll to position [41, 0]
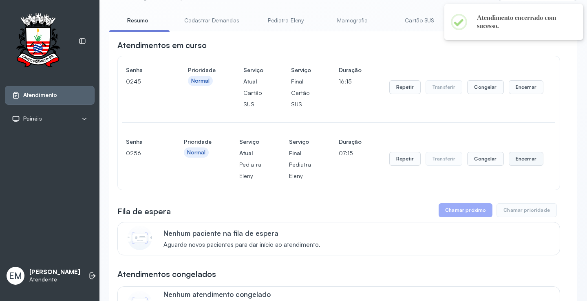
click at [523, 160] on button "Encerrar" at bounding box center [526, 159] width 35 height 14
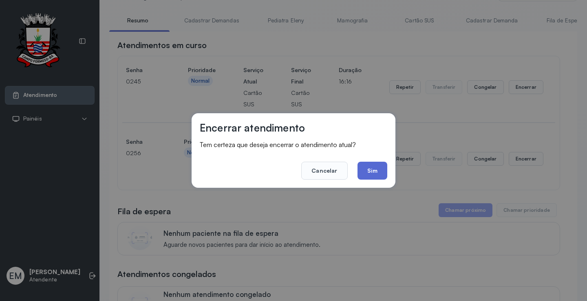
click at [373, 171] on button "Sim" at bounding box center [373, 171] width 30 height 18
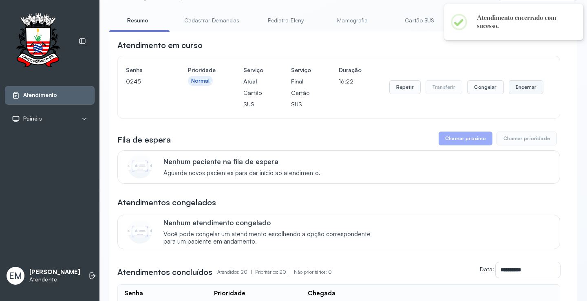
click at [520, 91] on button "Encerrar" at bounding box center [526, 87] width 35 height 14
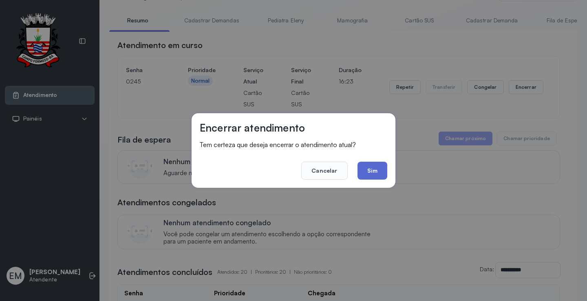
click at [374, 166] on button "Sim" at bounding box center [373, 171] width 30 height 18
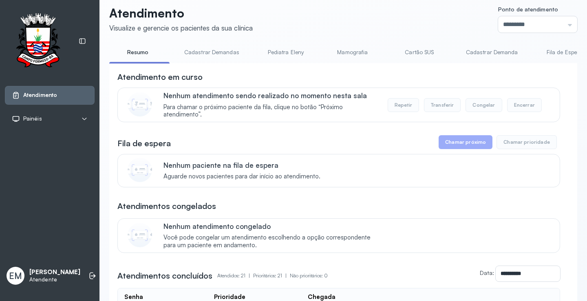
scroll to position [0, 0]
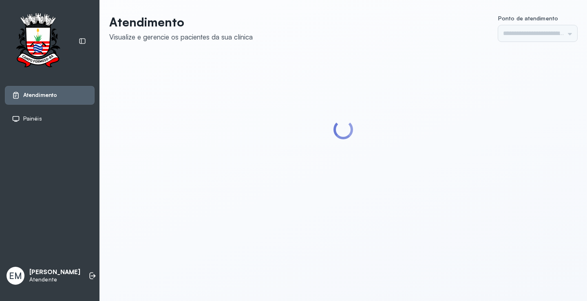
type input "*********"
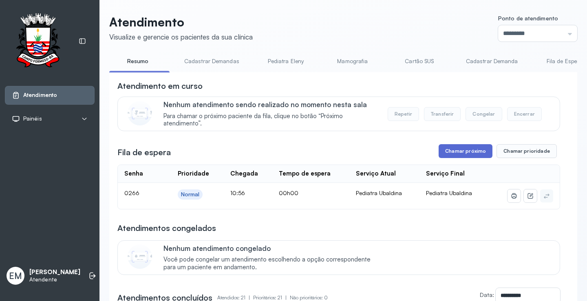
click at [458, 153] on button "Chamar próximo" at bounding box center [466, 151] width 54 height 14
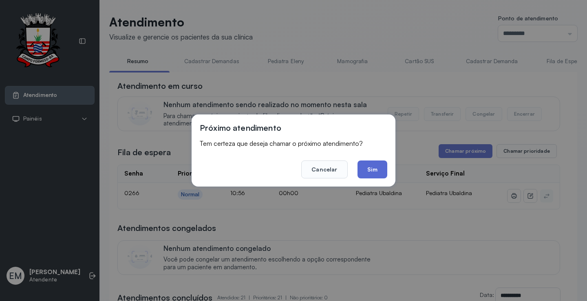
click at [372, 171] on button "Sim" at bounding box center [373, 170] width 30 height 18
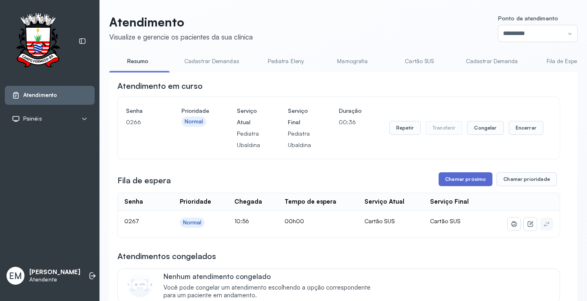
click at [472, 182] on button "Chamar próximo" at bounding box center [466, 180] width 54 height 14
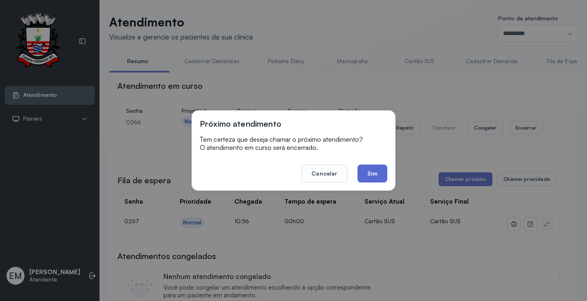
click at [372, 176] on button "Sim" at bounding box center [373, 174] width 30 height 18
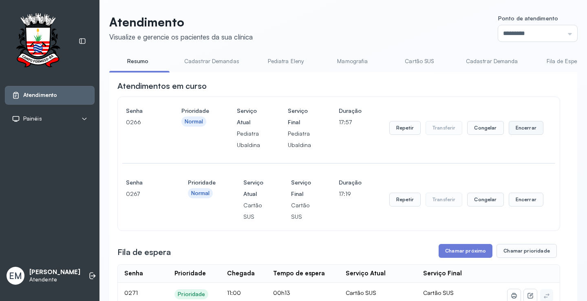
click at [519, 126] on button "Encerrar" at bounding box center [526, 128] width 35 height 14
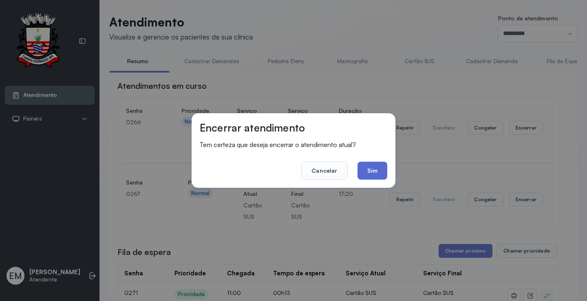
click at [370, 174] on button "Sim" at bounding box center [373, 171] width 30 height 18
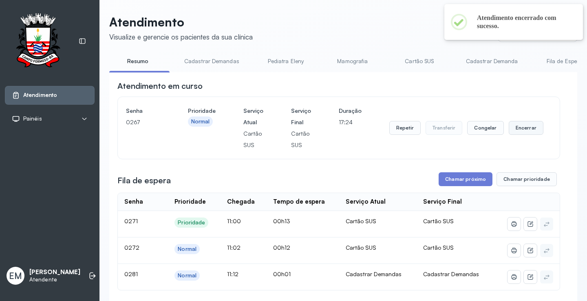
click at [527, 125] on button "Encerrar" at bounding box center [526, 128] width 35 height 14
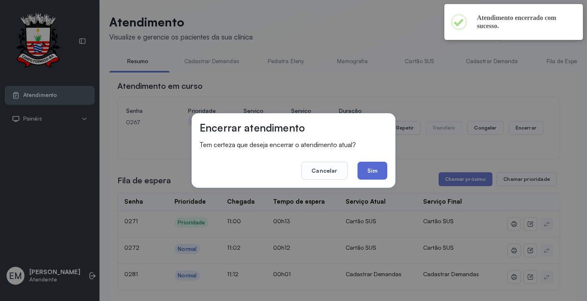
drag, startPoint x: 377, startPoint y: 175, endPoint x: 382, endPoint y: 162, distance: 13.9
click at [379, 170] on button "Sim" at bounding box center [373, 171] width 30 height 18
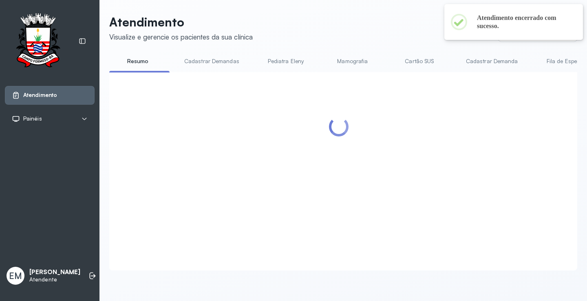
click at [426, 60] on link "Cartão SUS" at bounding box center [419, 61] width 57 height 13
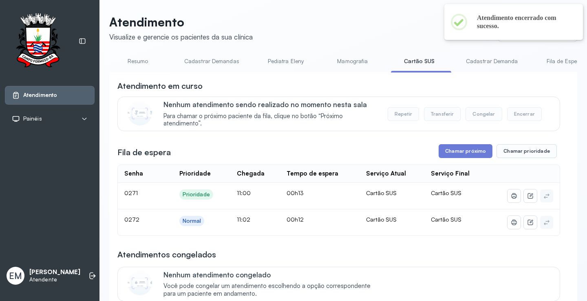
click at [470, 152] on button "Chamar próximo" at bounding box center [466, 151] width 54 height 14
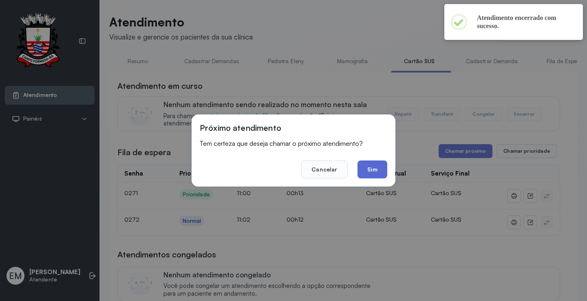
click at [380, 175] on button "Sim" at bounding box center [373, 170] width 30 height 18
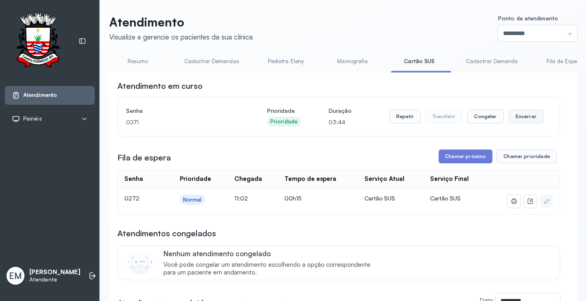
click at [532, 113] on button "Encerrar" at bounding box center [526, 117] width 35 height 14
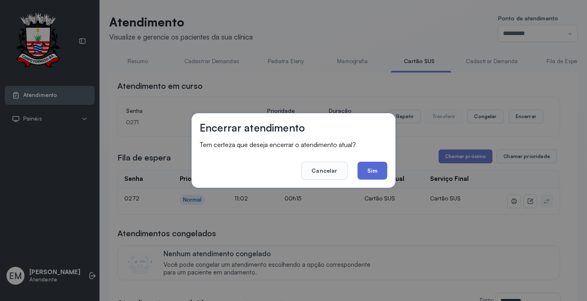
click at [372, 167] on button "Sim" at bounding box center [373, 171] width 30 height 18
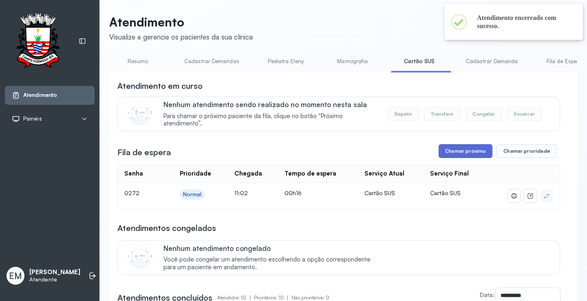
click at [468, 158] on button "Chamar próximo" at bounding box center [466, 151] width 54 height 14
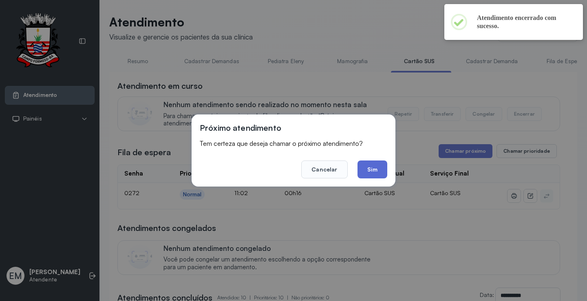
click at [378, 167] on button "Sim" at bounding box center [373, 170] width 30 height 18
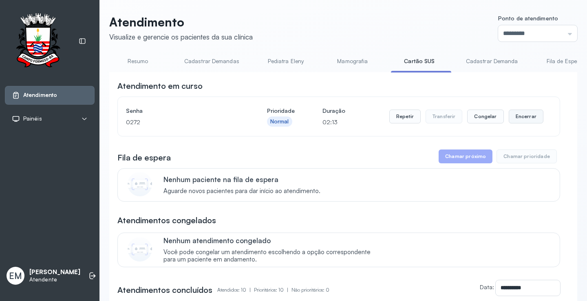
click at [520, 118] on button "Encerrar" at bounding box center [526, 117] width 35 height 14
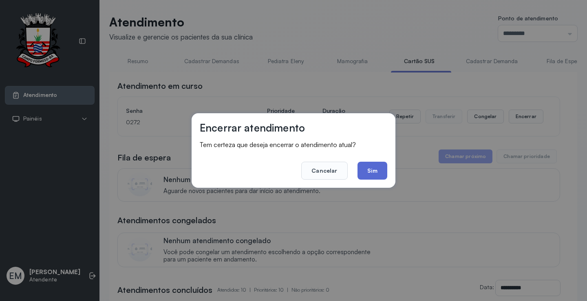
click at [385, 171] on button "Sim" at bounding box center [373, 171] width 30 height 18
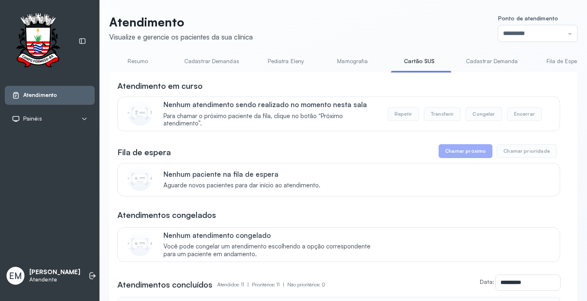
click at [146, 62] on link "Resumo" at bounding box center [137, 61] width 57 height 13
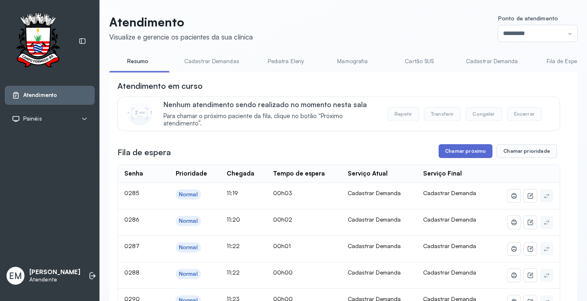
click at [463, 153] on button "Chamar próximo" at bounding box center [466, 151] width 54 height 14
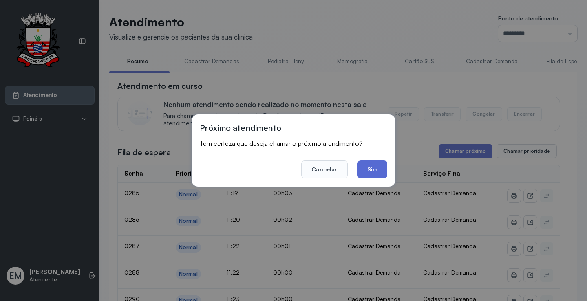
click at [374, 169] on button "Sim" at bounding box center [373, 170] width 30 height 18
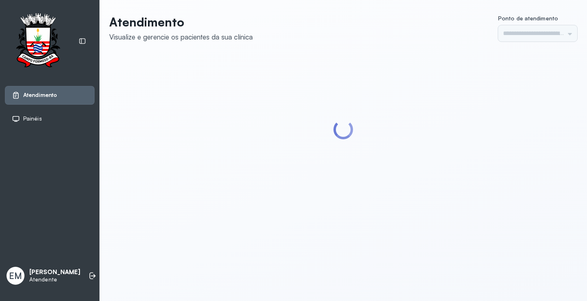
type input "*********"
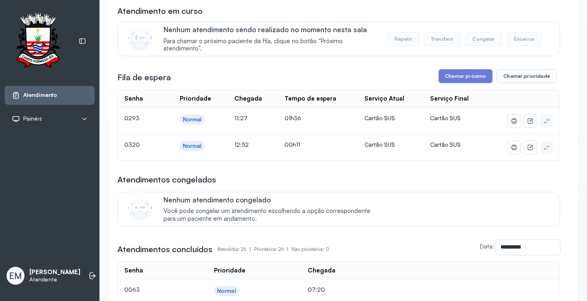
scroll to position [82, 0]
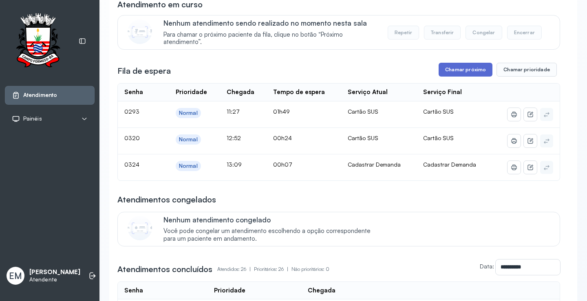
click at [475, 69] on button "Chamar próximo" at bounding box center [466, 70] width 54 height 14
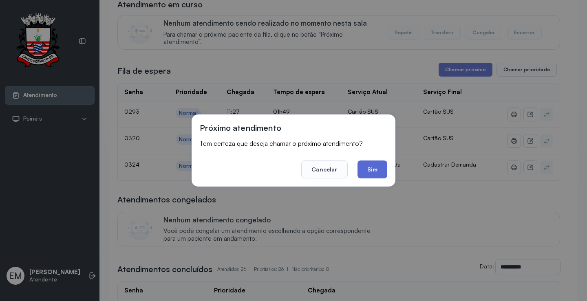
click at [370, 168] on button "Sim" at bounding box center [373, 170] width 30 height 18
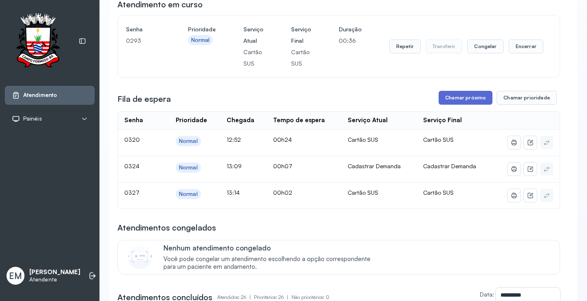
click at [470, 103] on button "Chamar próximo" at bounding box center [466, 98] width 54 height 14
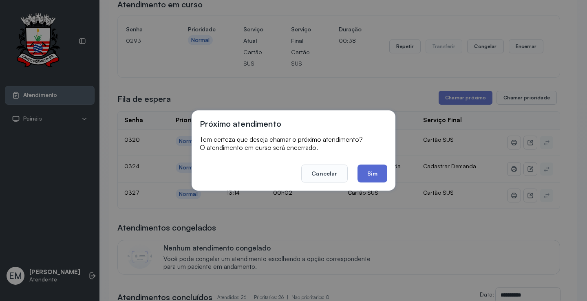
click at [379, 179] on button "Sim" at bounding box center [373, 174] width 30 height 18
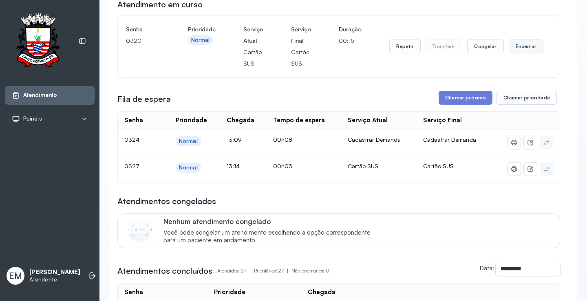
click at [514, 48] on button "Encerrar" at bounding box center [526, 47] width 35 height 14
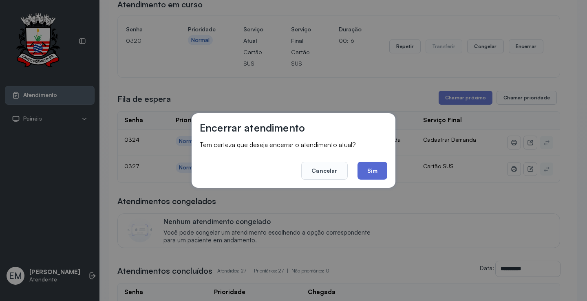
click at [372, 167] on button "Sim" at bounding box center [373, 171] width 30 height 18
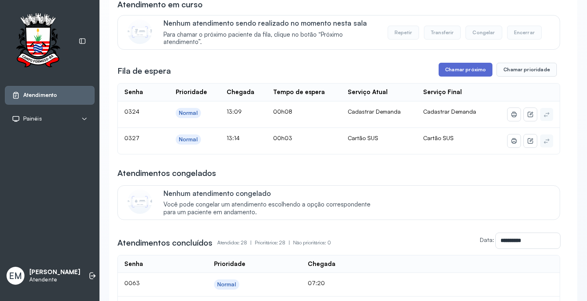
click at [443, 76] on button "Chamar próximo" at bounding box center [466, 70] width 54 height 14
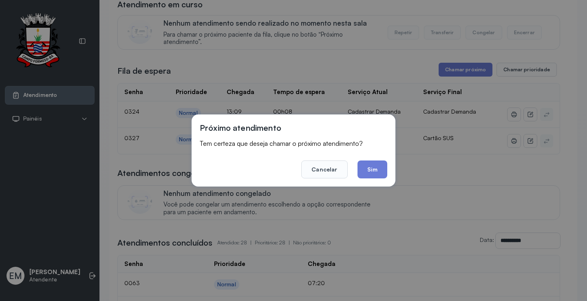
click at [366, 158] on footer "Cancelar Sim" at bounding box center [294, 163] width 188 height 29
click at [366, 160] on footer "Cancelar Sim" at bounding box center [294, 163] width 188 height 29
click at [379, 174] on button "Sim" at bounding box center [373, 170] width 30 height 18
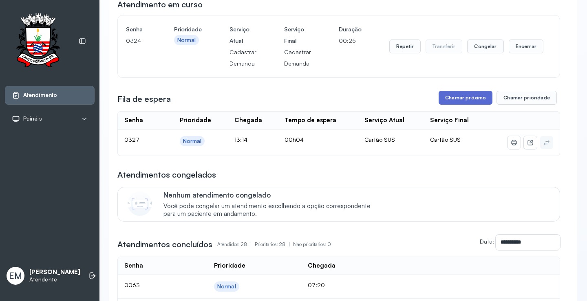
click at [461, 95] on button "Chamar próximo" at bounding box center [466, 98] width 54 height 14
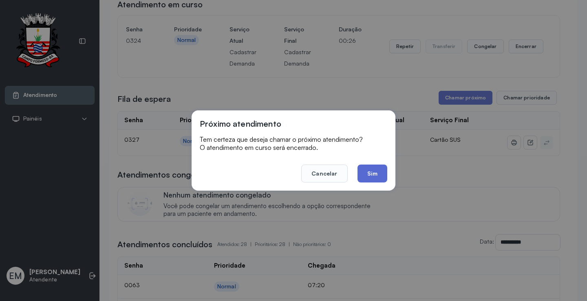
click at [372, 176] on button "Sim" at bounding box center [373, 174] width 30 height 18
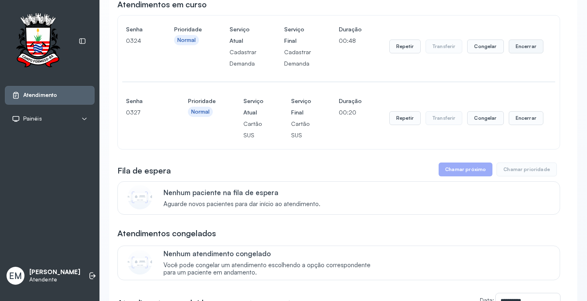
click at [526, 49] on button "Encerrar" at bounding box center [526, 47] width 35 height 14
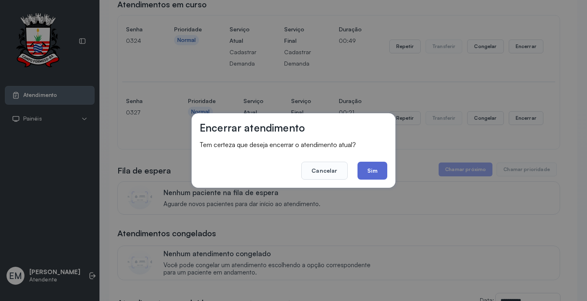
click at [370, 173] on button "Sim" at bounding box center [373, 171] width 30 height 18
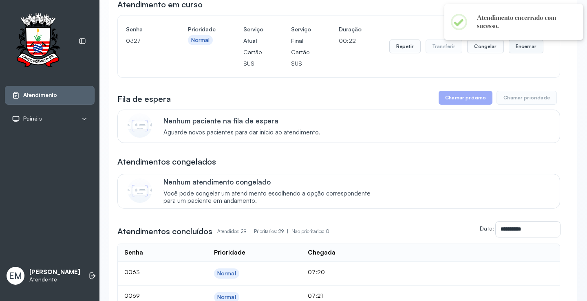
click at [523, 44] on button "Encerrar" at bounding box center [526, 47] width 35 height 14
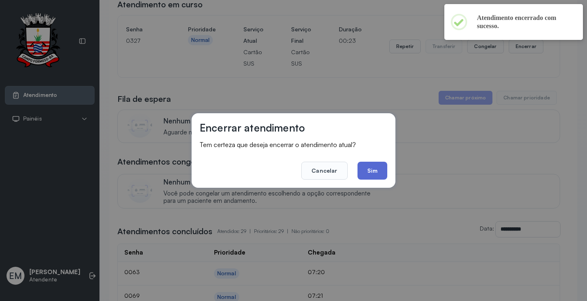
click at [377, 164] on button "Sim" at bounding box center [373, 171] width 30 height 18
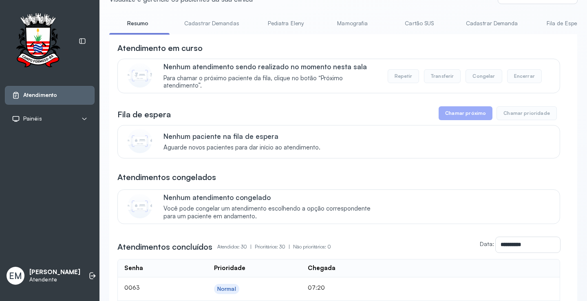
scroll to position [0, 0]
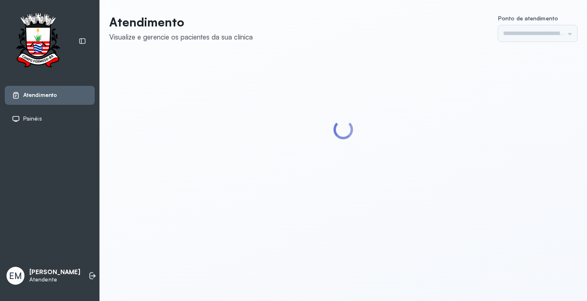
type input "*********"
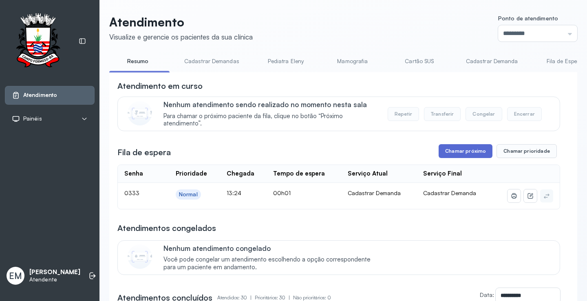
drag, startPoint x: 459, startPoint y: 143, endPoint x: 457, endPoint y: 158, distance: 15.2
click at [457, 158] on button "Chamar próximo" at bounding box center [466, 151] width 54 height 14
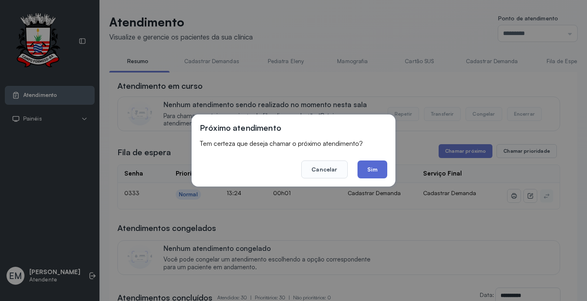
click at [376, 171] on button "Sim" at bounding box center [373, 170] width 30 height 18
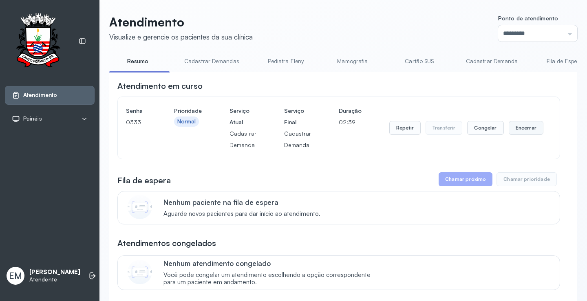
click at [509, 126] on button "Encerrar" at bounding box center [526, 128] width 35 height 14
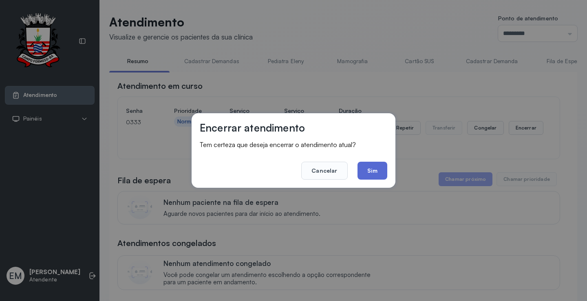
click at [370, 170] on button "Sim" at bounding box center [373, 171] width 30 height 18
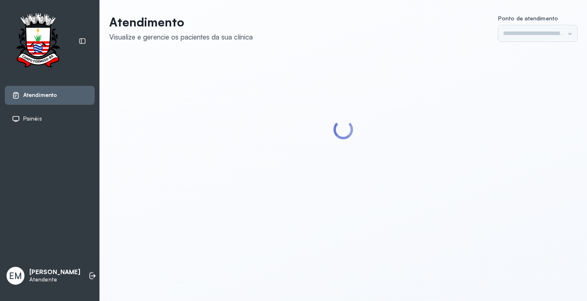
type input "*********"
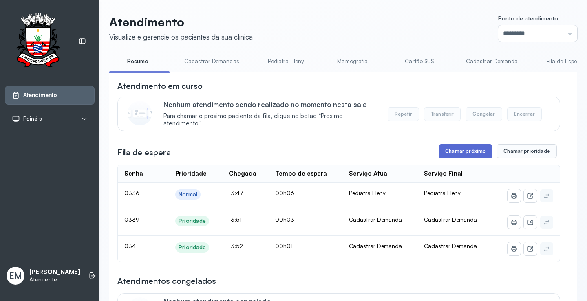
click at [465, 155] on button "Chamar próximo" at bounding box center [466, 151] width 54 height 14
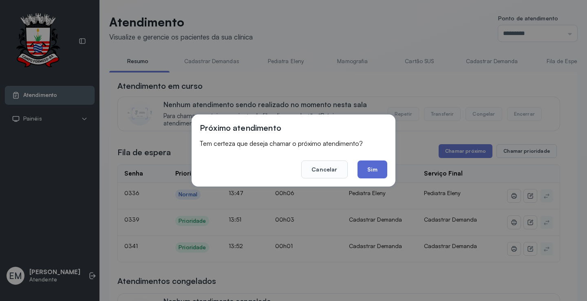
click at [377, 173] on button "Sim" at bounding box center [373, 170] width 30 height 18
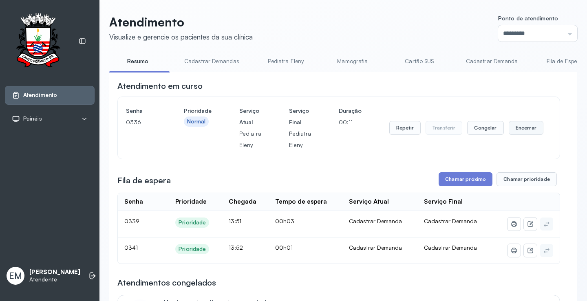
click at [516, 124] on button "Encerrar" at bounding box center [526, 128] width 35 height 14
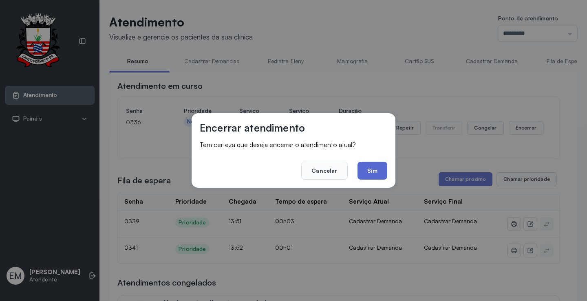
click at [374, 171] on button "Sim" at bounding box center [373, 171] width 30 height 18
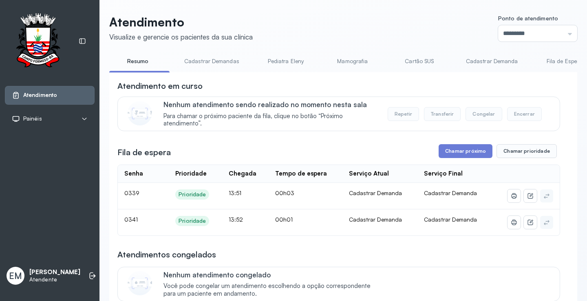
drag, startPoint x: 485, startPoint y: 164, endPoint x: 464, endPoint y: 149, distance: 25.5
click at [464, 149] on button "Chamar próximo" at bounding box center [466, 151] width 54 height 14
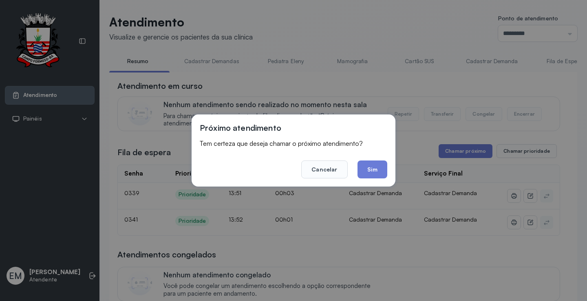
click at [388, 168] on div "Próximo atendimento Tem certeza que deseja chamar o próximo atendimento? Cancel…" at bounding box center [294, 151] width 204 height 72
click at [377, 166] on button "Sim" at bounding box center [373, 170] width 30 height 18
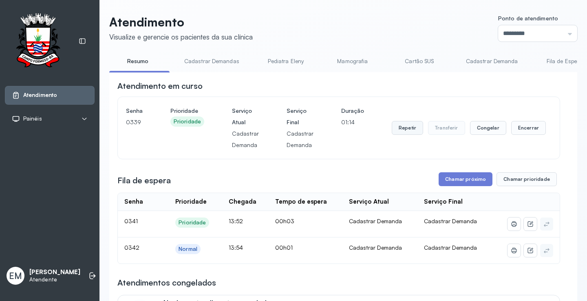
click at [393, 126] on button "Repetir" at bounding box center [407, 128] width 31 height 14
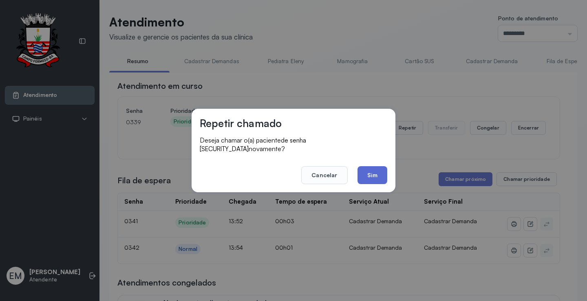
click at [368, 168] on button "Sim" at bounding box center [373, 175] width 30 height 18
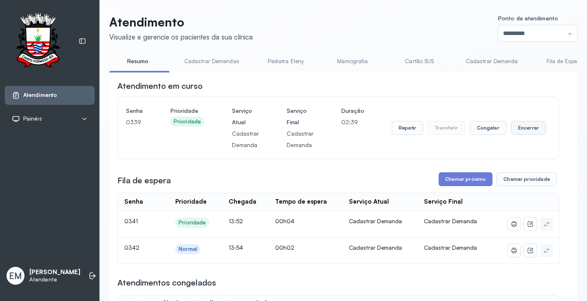
click at [516, 131] on button "Encerrar" at bounding box center [529, 128] width 35 height 14
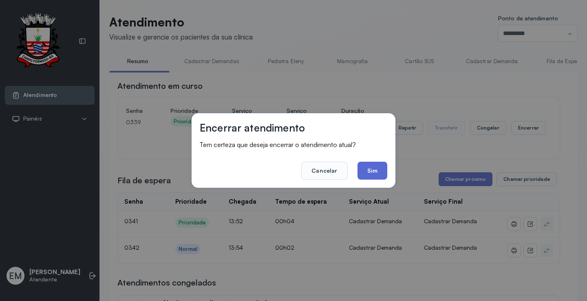
click at [368, 172] on button "Sim" at bounding box center [373, 171] width 30 height 18
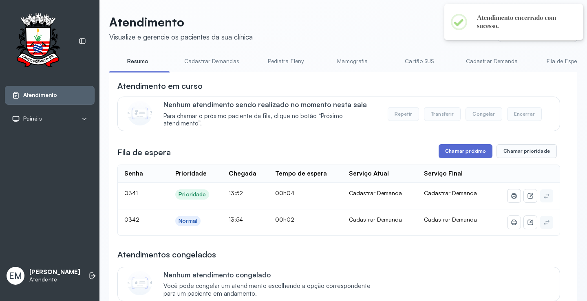
click at [468, 156] on button "Chamar próximo" at bounding box center [466, 151] width 54 height 14
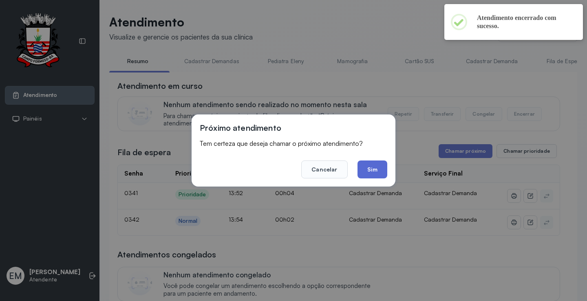
click at [370, 173] on button "Sim" at bounding box center [373, 170] width 30 height 18
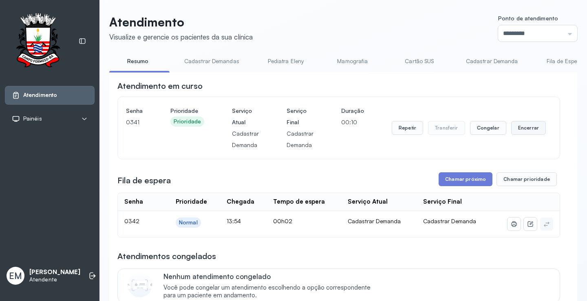
click at [528, 133] on button "Encerrar" at bounding box center [529, 128] width 35 height 14
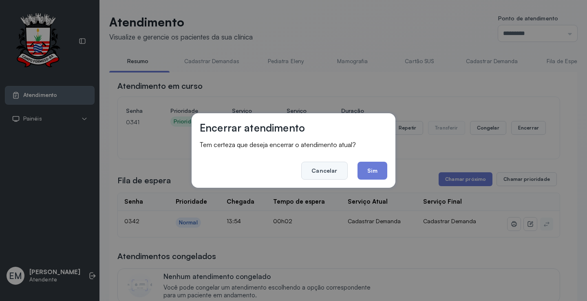
click at [332, 176] on button "Cancelar" at bounding box center [324, 171] width 46 height 18
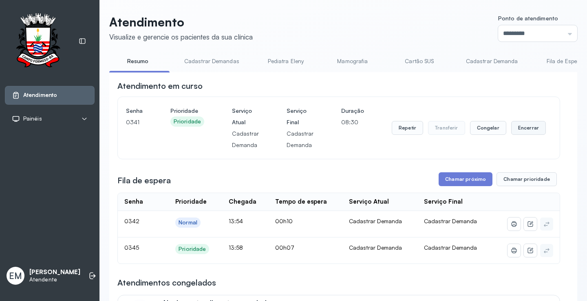
click at [520, 126] on button "Encerrar" at bounding box center [529, 128] width 35 height 14
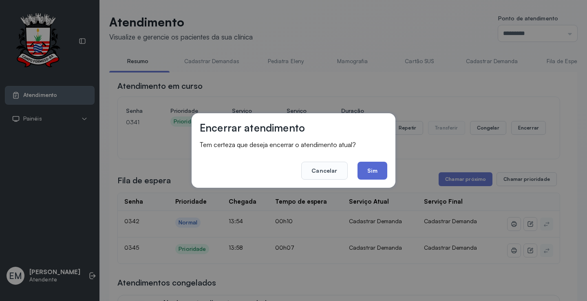
click at [379, 169] on button "Sim" at bounding box center [373, 171] width 30 height 18
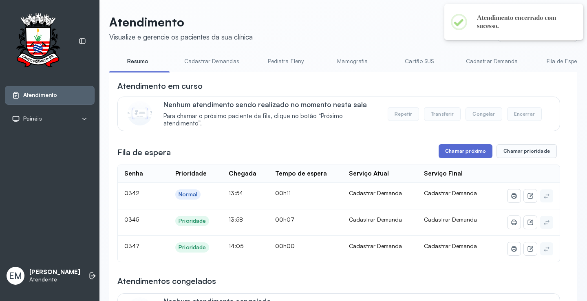
click at [450, 157] on button "Chamar próximo" at bounding box center [466, 151] width 54 height 14
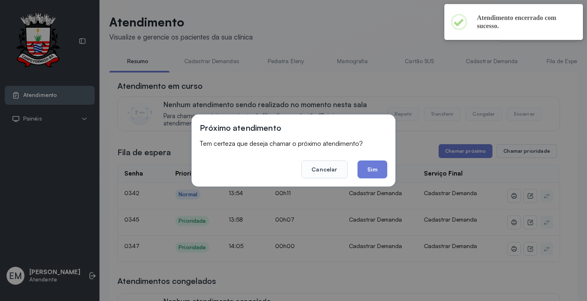
click at [357, 171] on footer "Cancelar Sim" at bounding box center [294, 163] width 188 height 29
click at [370, 169] on button "Sim" at bounding box center [373, 170] width 30 height 18
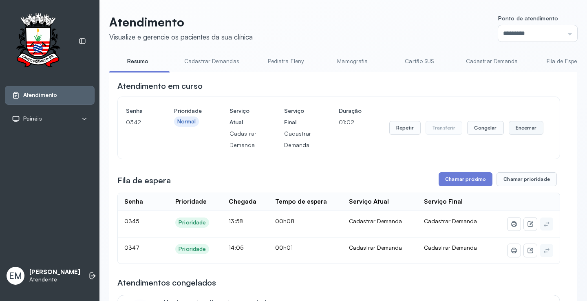
click at [512, 128] on button "Encerrar" at bounding box center [526, 128] width 35 height 14
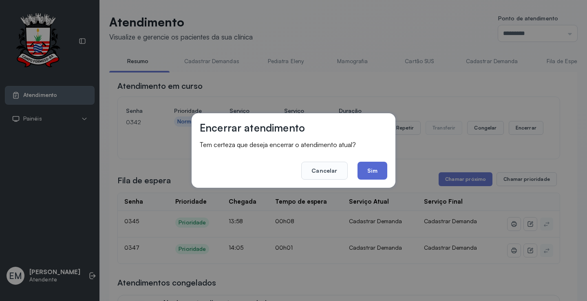
click at [360, 176] on button "Sim" at bounding box center [373, 171] width 30 height 18
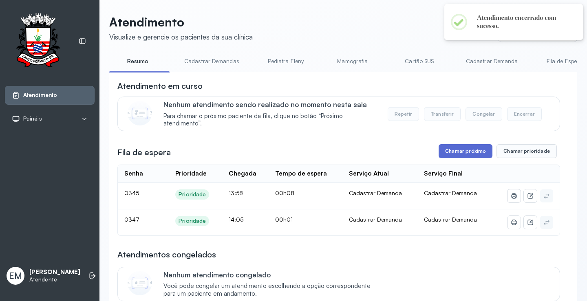
click at [472, 150] on button "Chamar próximo" at bounding box center [466, 151] width 54 height 14
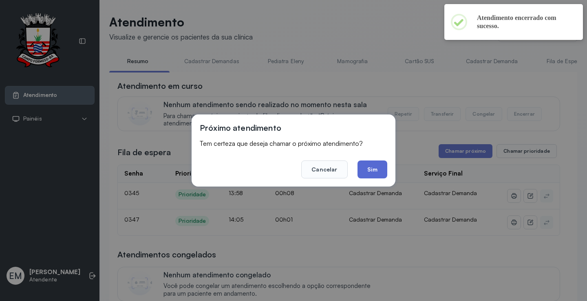
click at [367, 171] on button "Sim" at bounding box center [373, 170] width 30 height 18
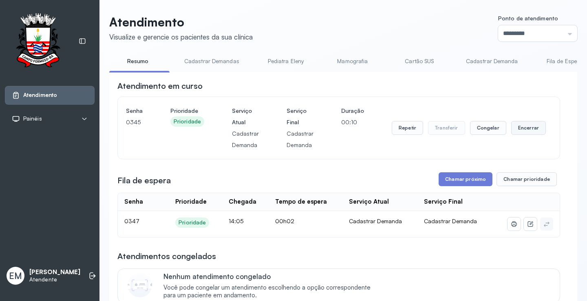
click at [516, 129] on button "Encerrar" at bounding box center [529, 128] width 35 height 14
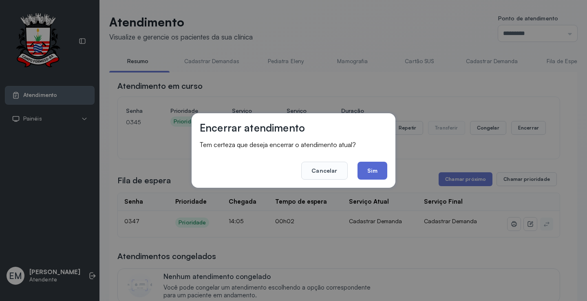
click at [368, 176] on button "Sim" at bounding box center [373, 171] width 30 height 18
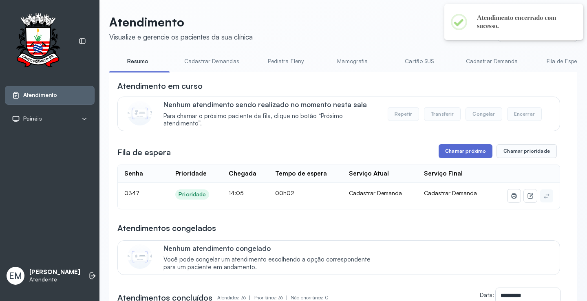
click at [461, 157] on button "Chamar próximo" at bounding box center [466, 151] width 54 height 14
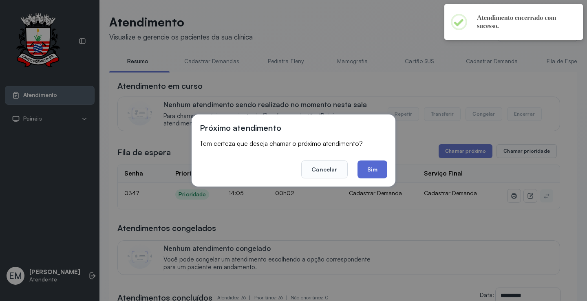
click at [373, 163] on button "Sim" at bounding box center [373, 170] width 30 height 18
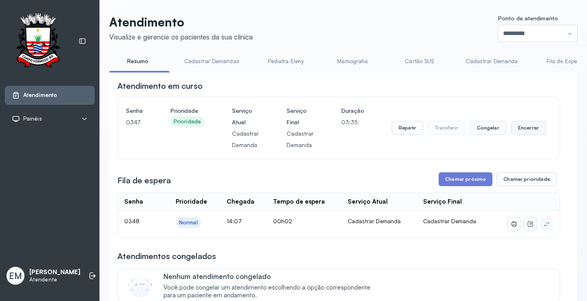
click at [524, 131] on button "Encerrar" at bounding box center [529, 128] width 35 height 14
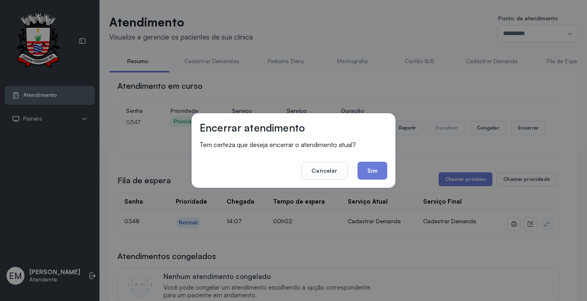
drag, startPoint x: 372, startPoint y: 168, endPoint x: 320, endPoint y: 92, distance: 92.1
click at [370, 164] on button "Sim" at bounding box center [373, 171] width 30 height 18
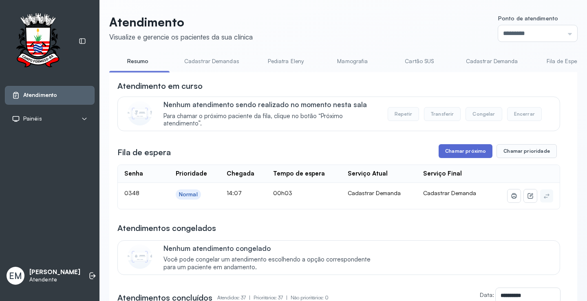
click at [448, 151] on button "Chamar próximo" at bounding box center [466, 151] width 54 height 14
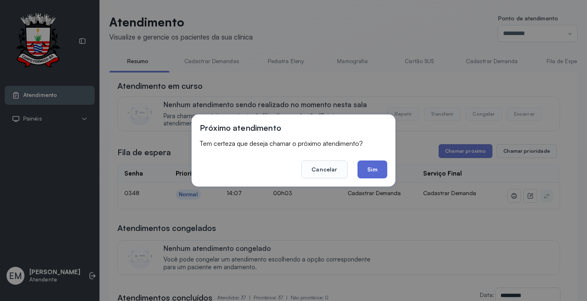
click at [372, 170] on button "Sim" at bounding box center [373, 170] width 30 height 18
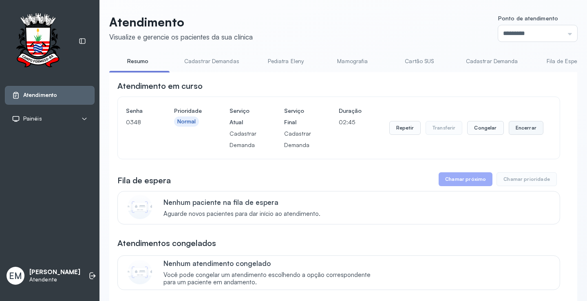
click at [521, 135] on button "Encerrar" at bounding box center [526, 128] width 35 height 14
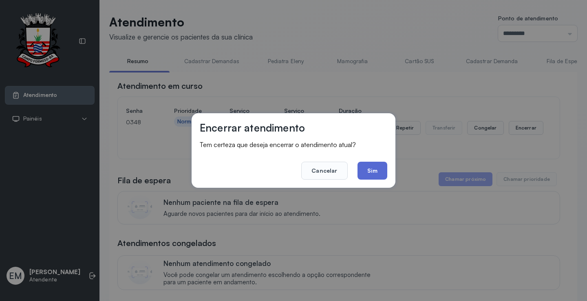
click at [378, 164] on button "Sim" at bounding box center [373, 171] width 30 height 18
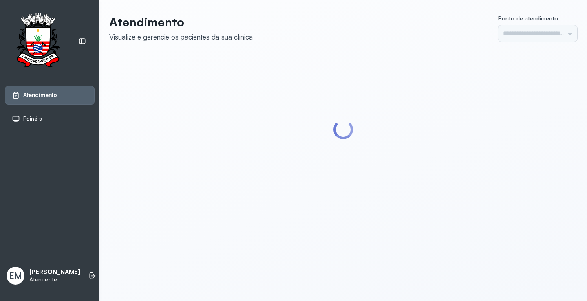
type input "*********"
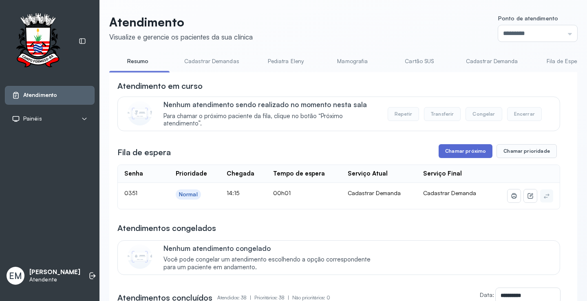
click at [465, 151] on button "Chamar próximo" at bounding box center [466, 151] width 54 height 14
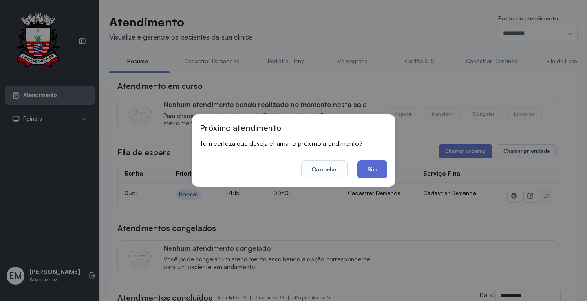
click at [380, 172] on button "Sim" at bounding box center [373, 170] width 30 height 18
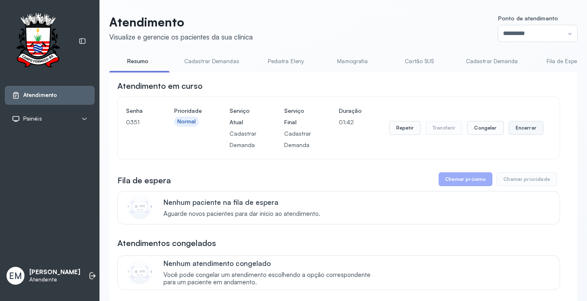
click at [519, 131] on button "Encerrar" at bounding box center [526, 128] width 35 height 14
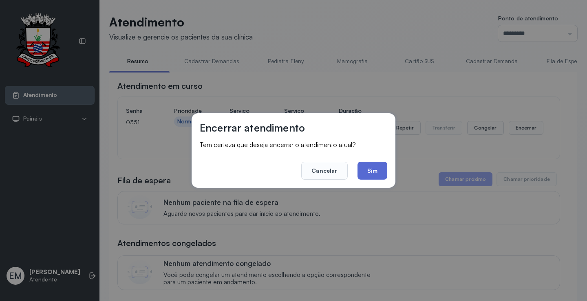
click at [380, 165] on button "Sim" at bounding box center [373, 171] width 30 height 18
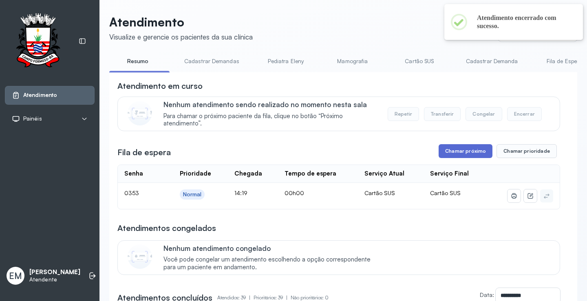
click at [457, 154] on button "Chamar próximo" at bounding box center [466, 151] width 54 height 14
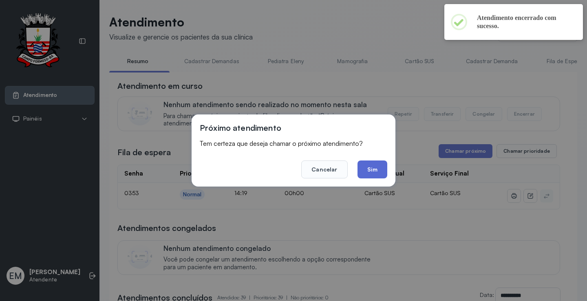
click at [368, 167] on button "Sim" at bounding box center [373, 170] width 30 height 18
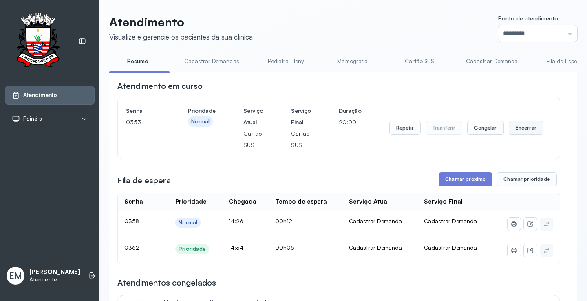
click at [522, 129] on button "Encerrar" at bounding box center [526, 128] width 35 height 14
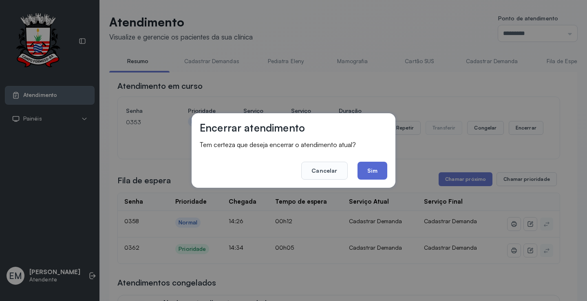
click at [374, 166] on button "Sim" at bounding box center [373, 171] width 30 height 18
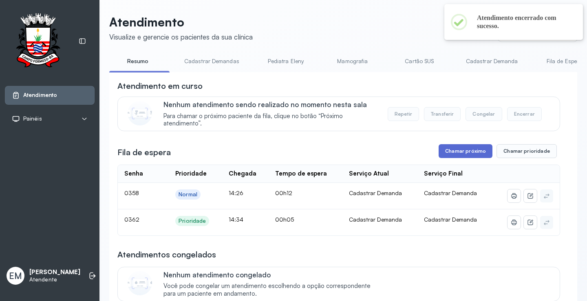
click at [474, 155] on button "Chamar próximo" at bounding box center [466, 151] width 54 height 14
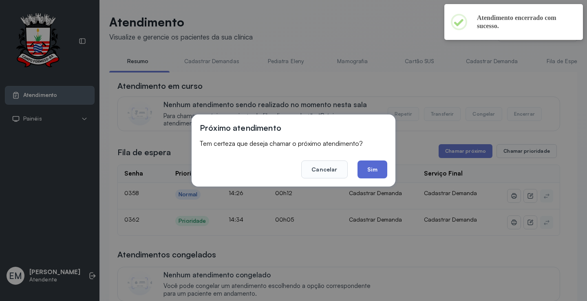
click at [379, 165] on button "Sim" at bounding box center [373, 170] width 30 height 18
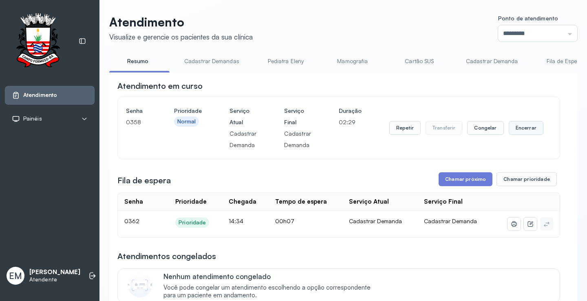
click at [523, 125] on button "Encerrar" at bounding box center [526, 128] width 35 height 14
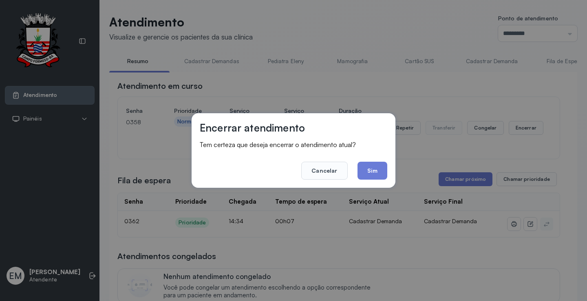
click at [380, 176] on button "Sim" at bounding box center [373, 171] width 30 height 18
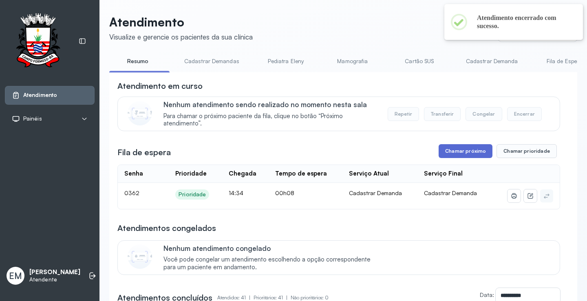
click at [448, 155] on button "Chamar próximo" at bounding box center [466, 151] width 54 height 14
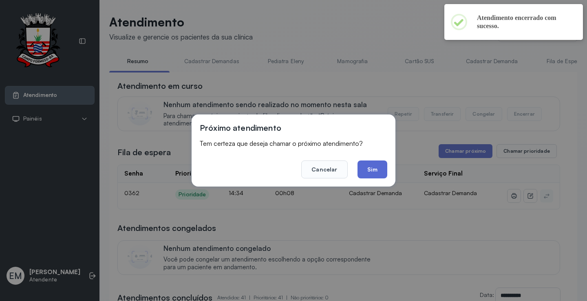
drag, startPoint x: 388, startPoint y: 170, endPoint x: 382, endPoint y: 170, distance: 6.1
click at [386, 170] on div "Próximo atendimento Tem certeza que deseja chamar o próximo atendimento? Cancel…" at bounding box center [294, 151] width 204 height 72
click at [381, 170] on button "Sim" at bounding box center [373, 170] width 30 height 18
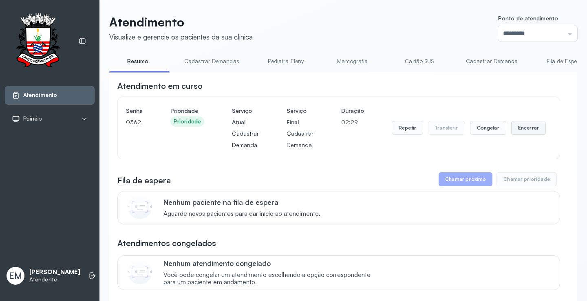
click at [516, 134] on button "Encerrar" at bounding box center [529, 128] width 35 height 14
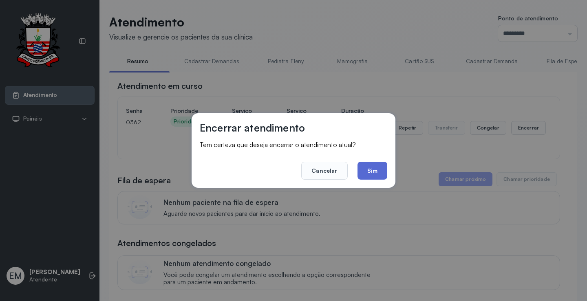
click at [370, 172] on button "Sim" at bounding box center [373, 171] width 30 height 18
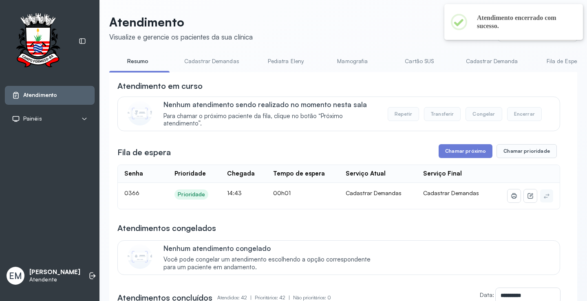
click at [459, 152] on button "Chamar próximo" at bounding box center [466, 151] width 54 height 14
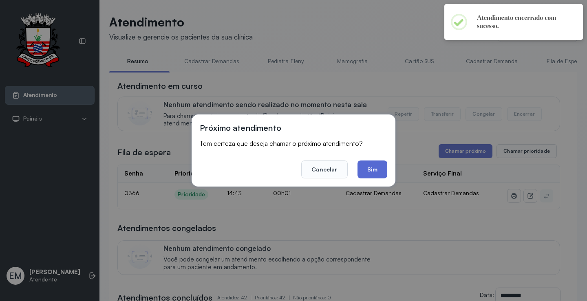
click at [379, 168] on button "Sim" at bounding box center [373, 170] width 30 height 18
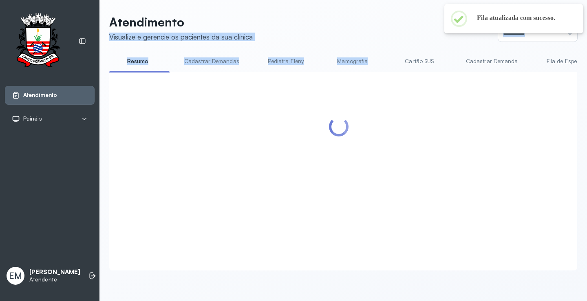
drag, startPoint x: 282, startPoint y: 17, endPoint x: 350, endPoint y: 57, distance: 78.8
click at [399, 73] on div "Atendimento Visualize e gerencie os pacientes da sua clínica Ponto de atendimen…" at bounding box center [343, 143] width 468 height 256
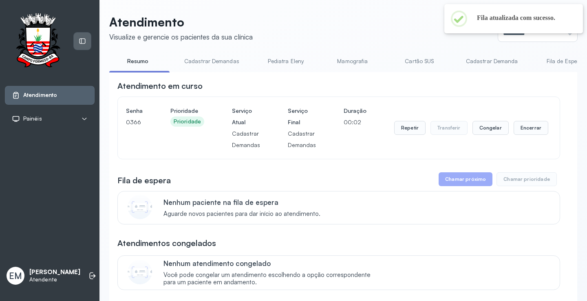
click at [84, 36] on div at bounding box center [82, 41] width 17 height 17
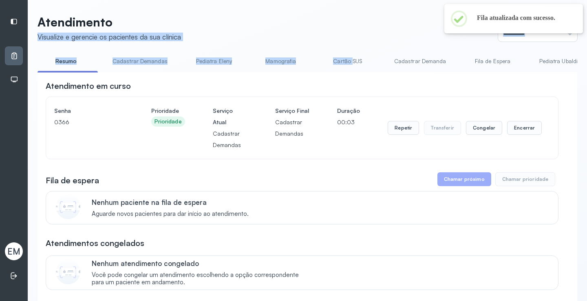
drag, startPoint x: 242, startPoint y: 23, endPoint x: 348, endPoint y: 50, distance: 110.2
click at [361, 33] on header "Atendimento Visualize e gerencie os pacientes da sua clínica Ponto de atendimen…" at bounding box center [308, 28] width 540 height 27
click at [327, 26] on header "Atendimento Visualize e gerencie os pacientes da sua clínica Ponto de atendimen…" at bounding box center [308, 28] width 540 height 27
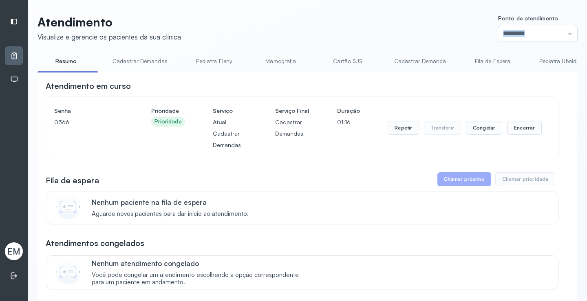
click at [327, 26] on header "Atendimento Visualize e gerencie os pacientes da sua clínica Ponto de atendimen…" at bounding box center [308, 28] width 540 height 27
click at [516, 127] on button "Encerrar" at bounding box center [524, 128] width 35 height 14
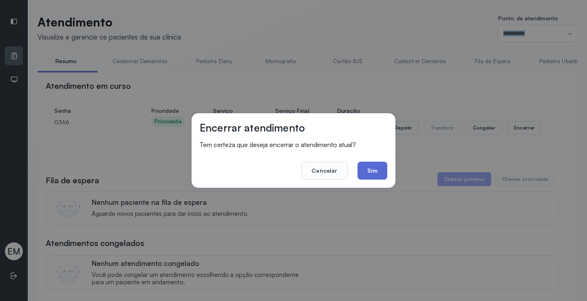
click at [372, 166] on button "Sim" at bounding box center [373, 171] width 30 height 18
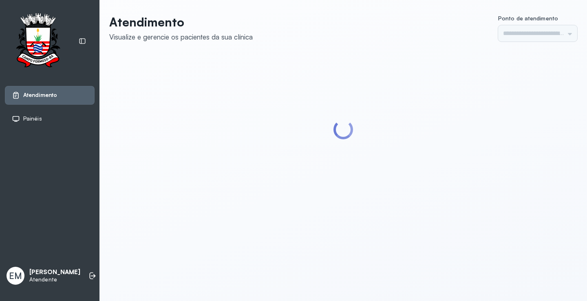
type input "*********"
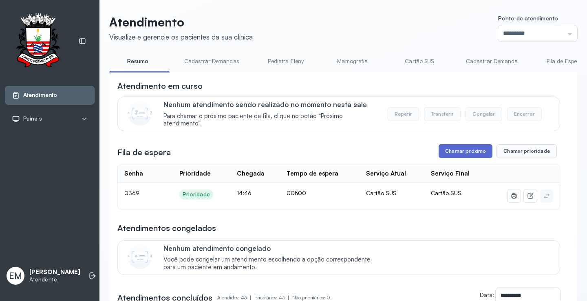
click at [484, 153] on button "Chamar próximo" at bounding box center [466, 151] width 54 height 14
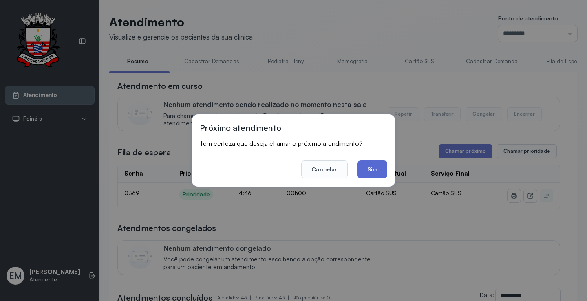
click at [369, 165] on button "Sim" at bounding box center [373, 170] width 30 height 18
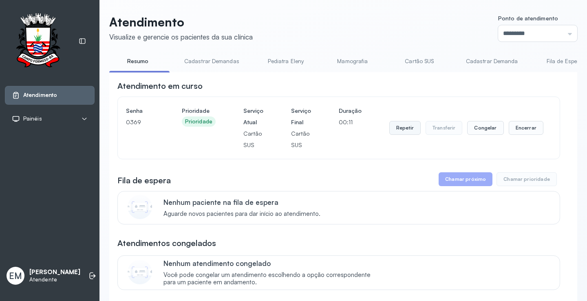
click at [396, 130] on button "Repetir" at bounding box center [405, 128] width 31 height 14
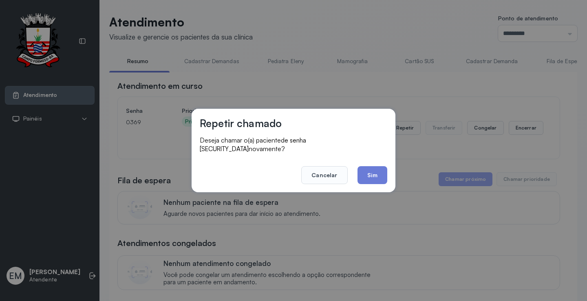
click at [370, 181] on div "Repetir chamado Deseja chamar o(a) paciente de senha [SECURITY_DATA] novamente?…" at bounding box center [294, 151] width 204 height 84
click at [371, 173] on button "Sim" at bounding box center [373, 175] width 30 height 18
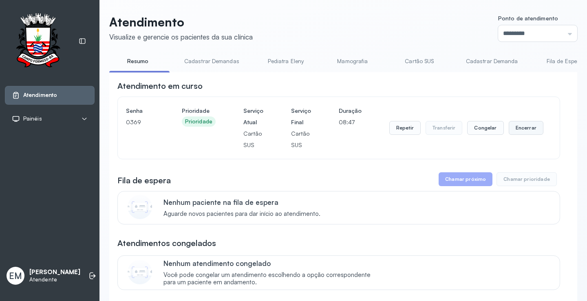
click at [515, 124] on button "Encerrar" at bounding box center [526, 128] width 35 height 14
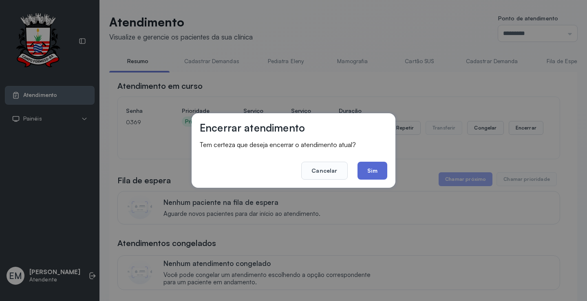
click at [380, 170] on button "Sim" at bounding box center [373, 171] width 30 height 18
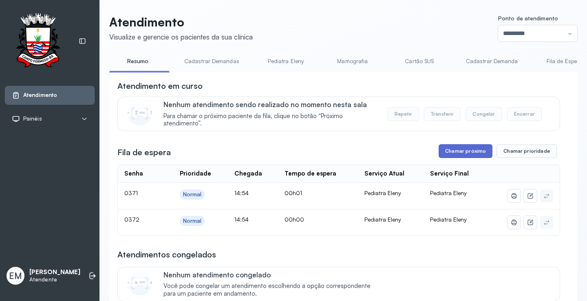
click at [441, 147] on button "Chamar próximo" at bounding box center [466, 151] width 54 height 14
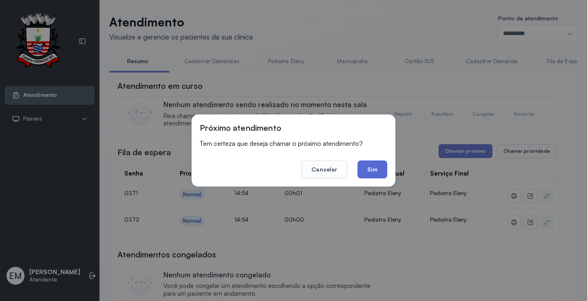
click at [370, 166] on button "Sim" at bounding box center [373, 170] width 30 height 18
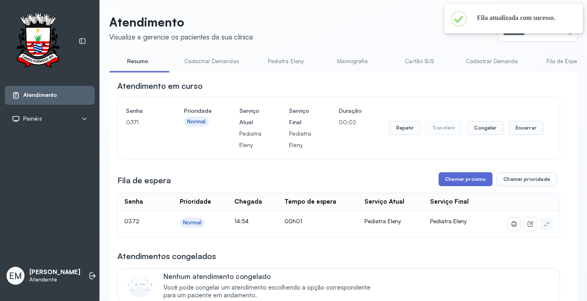
click at [445, 182] on button "Chamar próximo" at bounding box center [466, 180] width 54 height 14
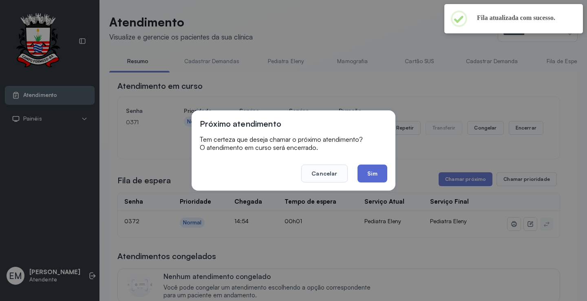
click at [377, 175] on button "Sim" at bounding box center [373, 174] width 30 height 18
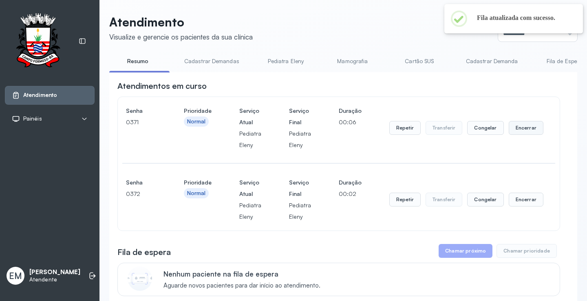
click at [511, 133] on button "Encerrar" at bounding box center [526, 128] width 35 height 14
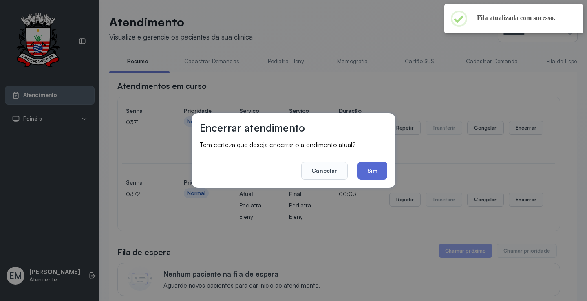
click at [379, 173] on button "Sim" at bounding box center [373, 171] width 30 height 18
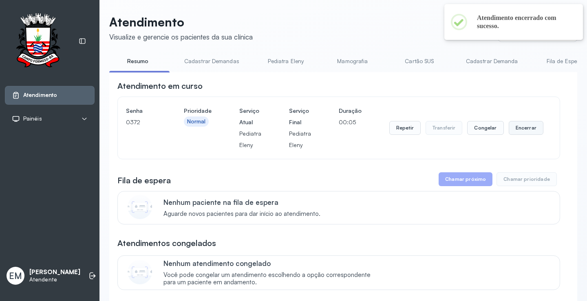
click at [519, 135] on button "Encerrar" at bounding box center [526, 128] width 35 height 14
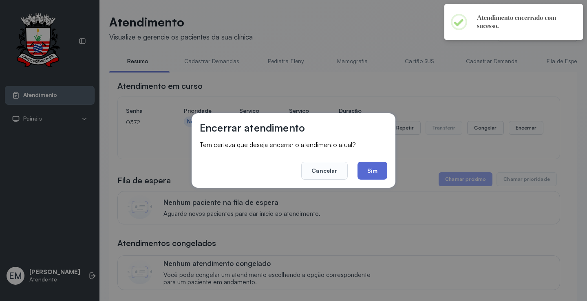
click at [368, 166] on button "Sim" at bounding box center [373, 171] width 30 height 18
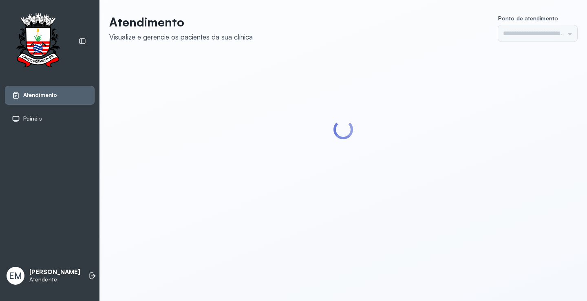
type input "*********"
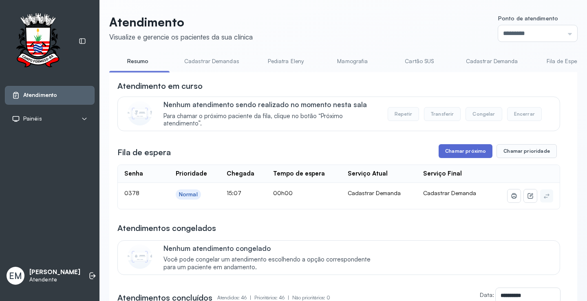
click at [461, 158] on button "Chamar próximo" at bounding box center [466, 151] width 54 height 14
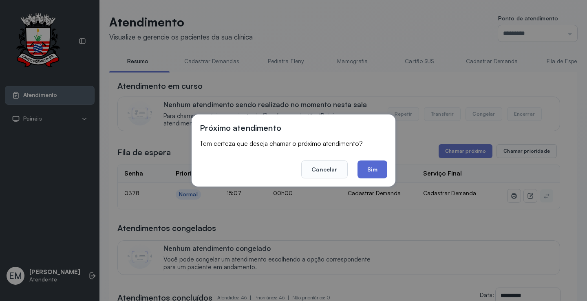
click at [385, 170] on button "Sim" at bounding box center [373, 170] width 30 height 18
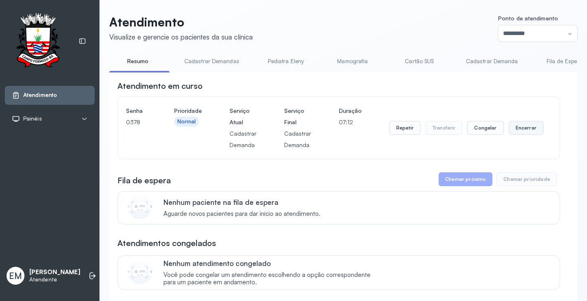
click at [509, 129] on button "Encerrar" at bounding box center [526, 128] width 35 height 14
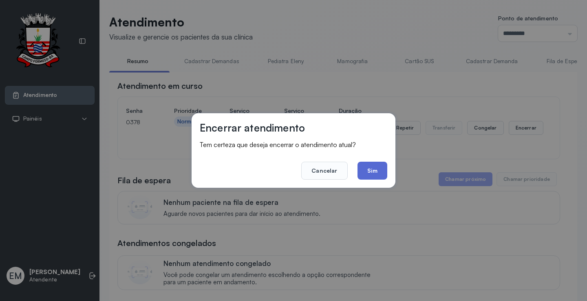
click at [381, 173] on button "Sim" at bounding box center [373, 171] width 30 height 18
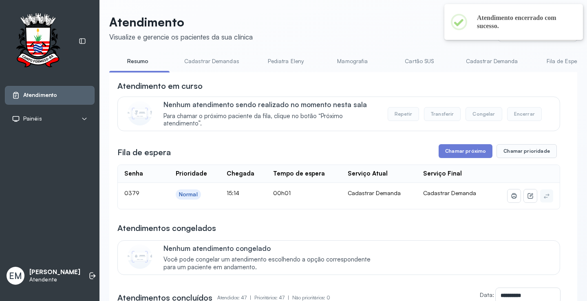
click at [443, 155] on button "Chamar próximo" at bounding box center [466, 151] width 54 height 14
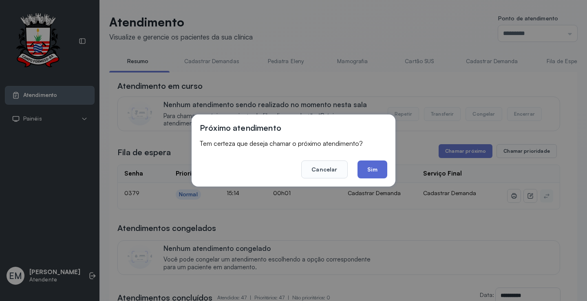
click at [385, 172] on button "Sim" at bounding box center [373, 170] width 30 height 18
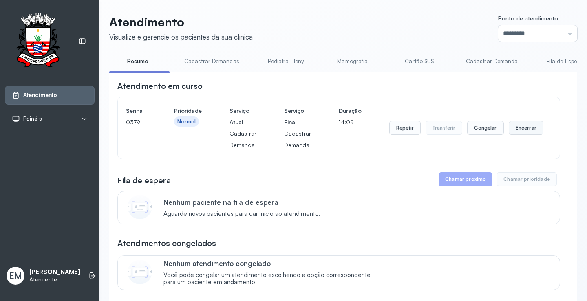
click at [511, 131] on button "Encerrar" at bounding box center [526, 128] width 35 height 14
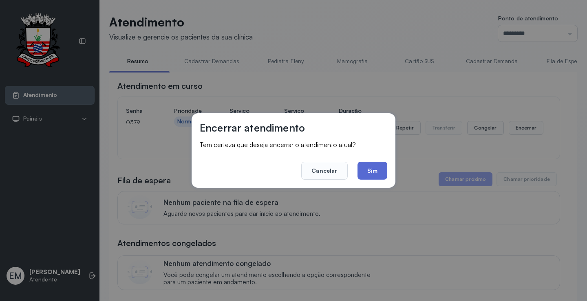
click at [364, 171] on button "Sim" at bounding box center [373, 171] width 30 height 18
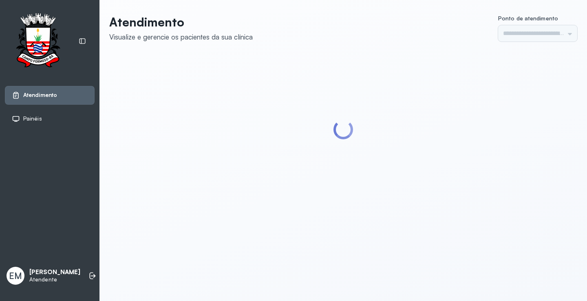
type input "*********"
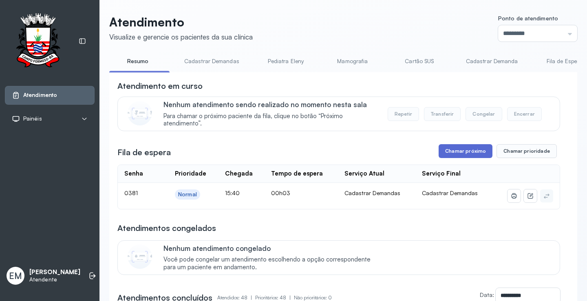
click at [473, 146] on button "Chamar próximo" at bounding box center [466, 151] width 54 height 14
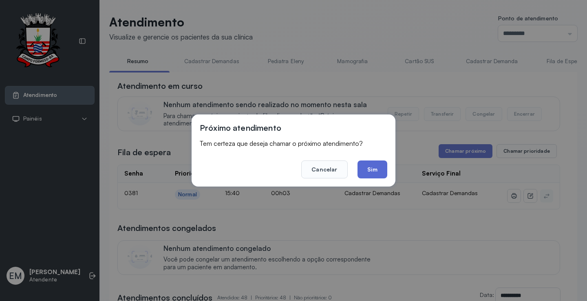
click at [373, 172] on button "Sim" at bounding box center [373, 170] width 30 height 18
